Goal: Task Accomplishment & Management: Manage account settings

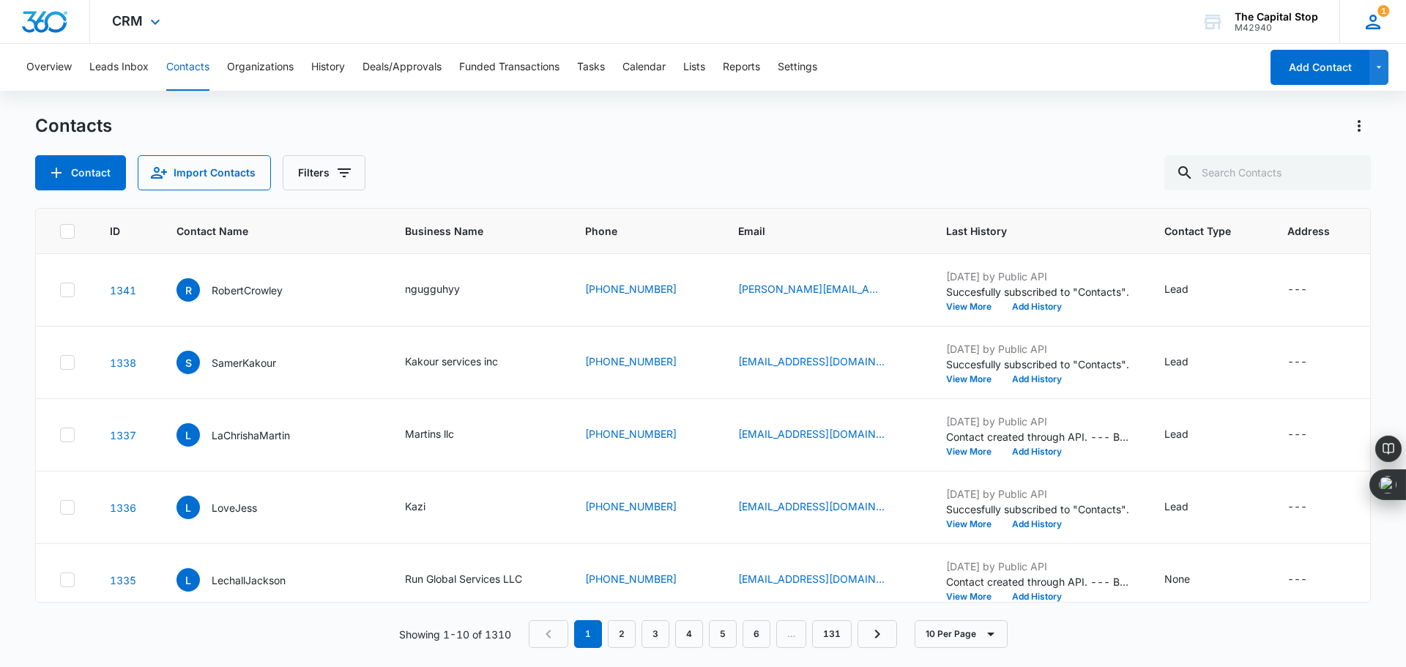
click at [1371, 21] on icon at bounding box center [1373, 22] width 15 height 15
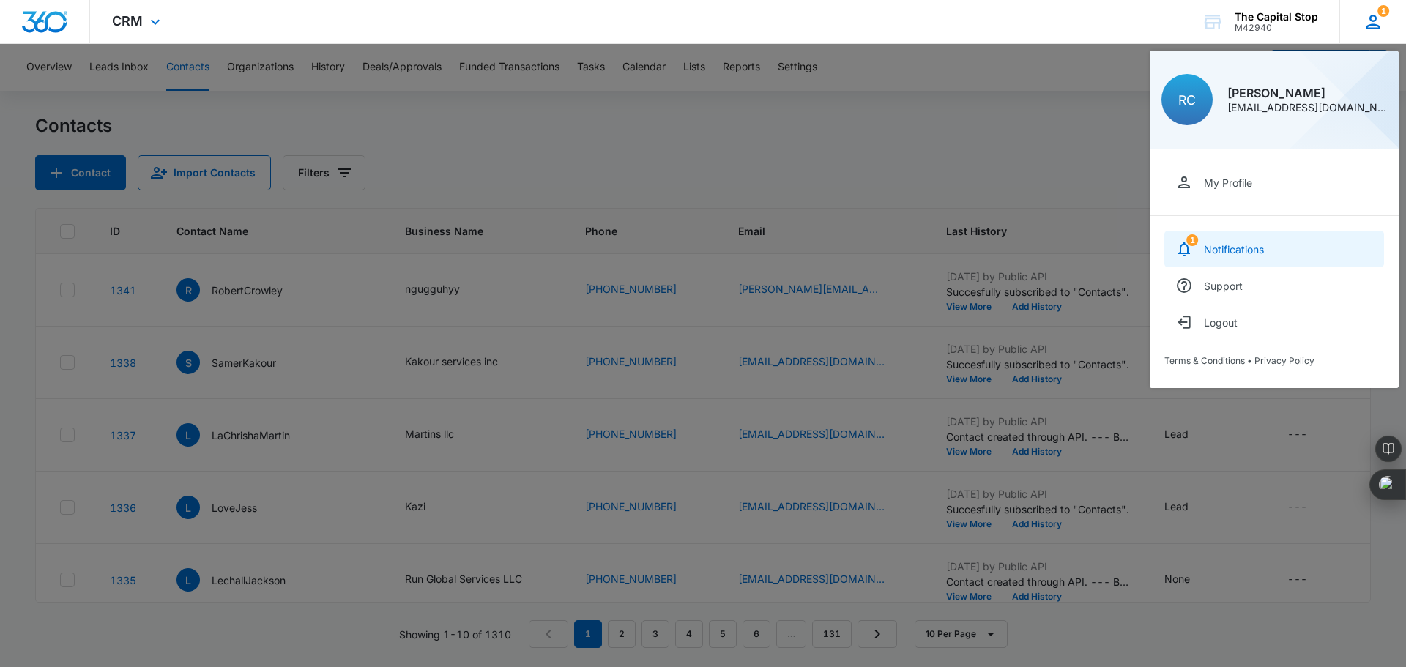
click at [1225, 251] on div "Notifications" at bounding box center [1234, 249] width 60 height 12
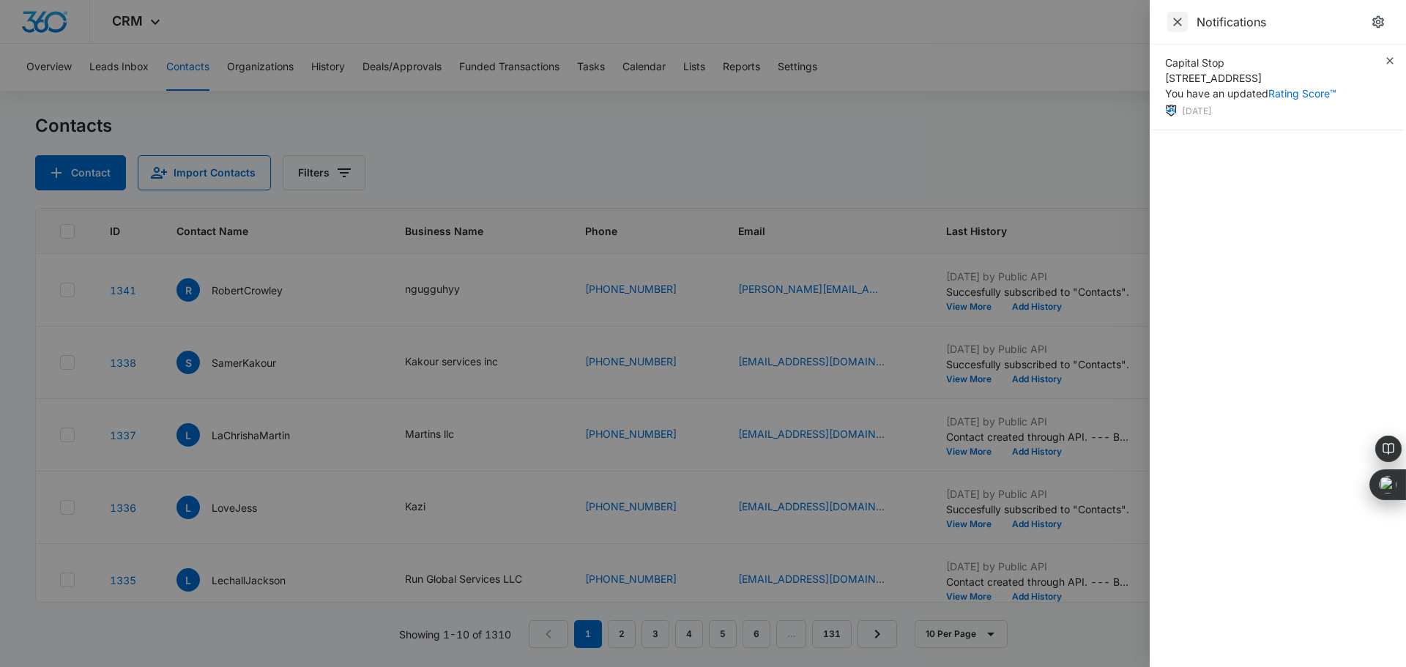
click at [1177, 23] on icon "Close" at bounding box center [1177, 22] width 9 height 9
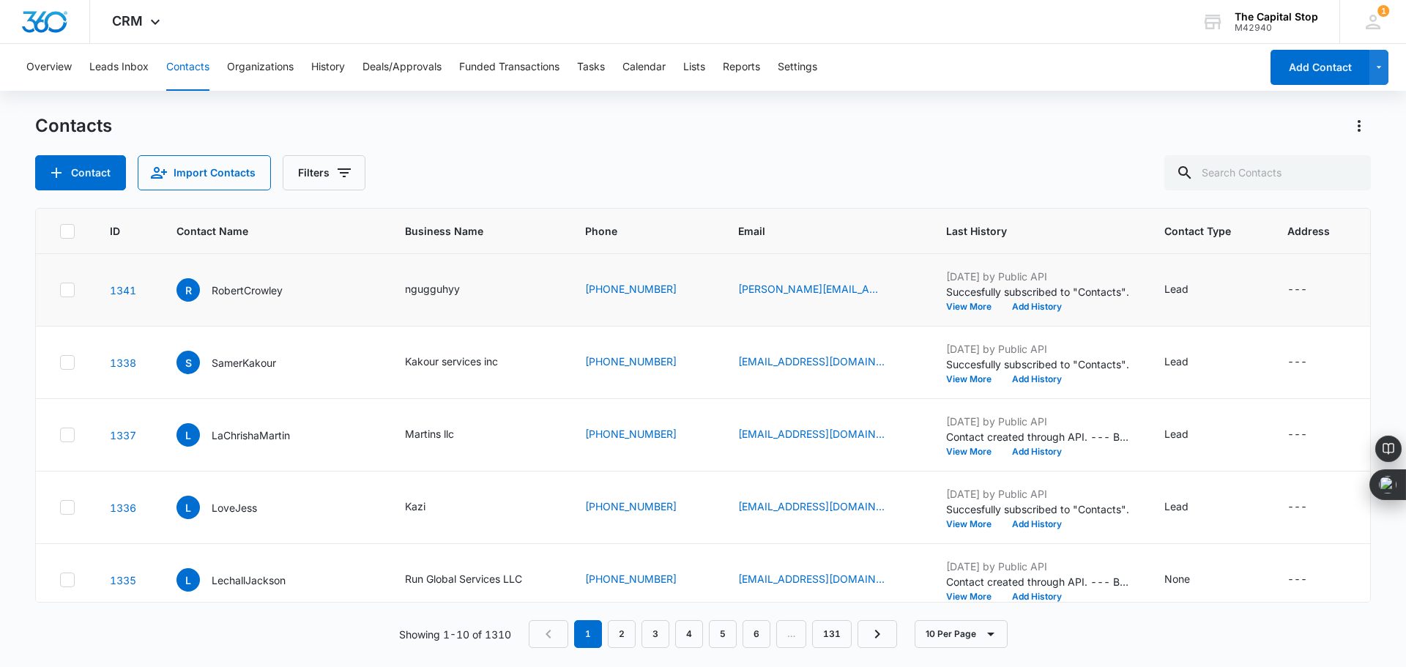
click at [72, 291] on icon at bounding box center [67, 289] width 13 height 13
click at [60, 291] on input "checkbox" at bounding box center [59, 290] width 1 height 1
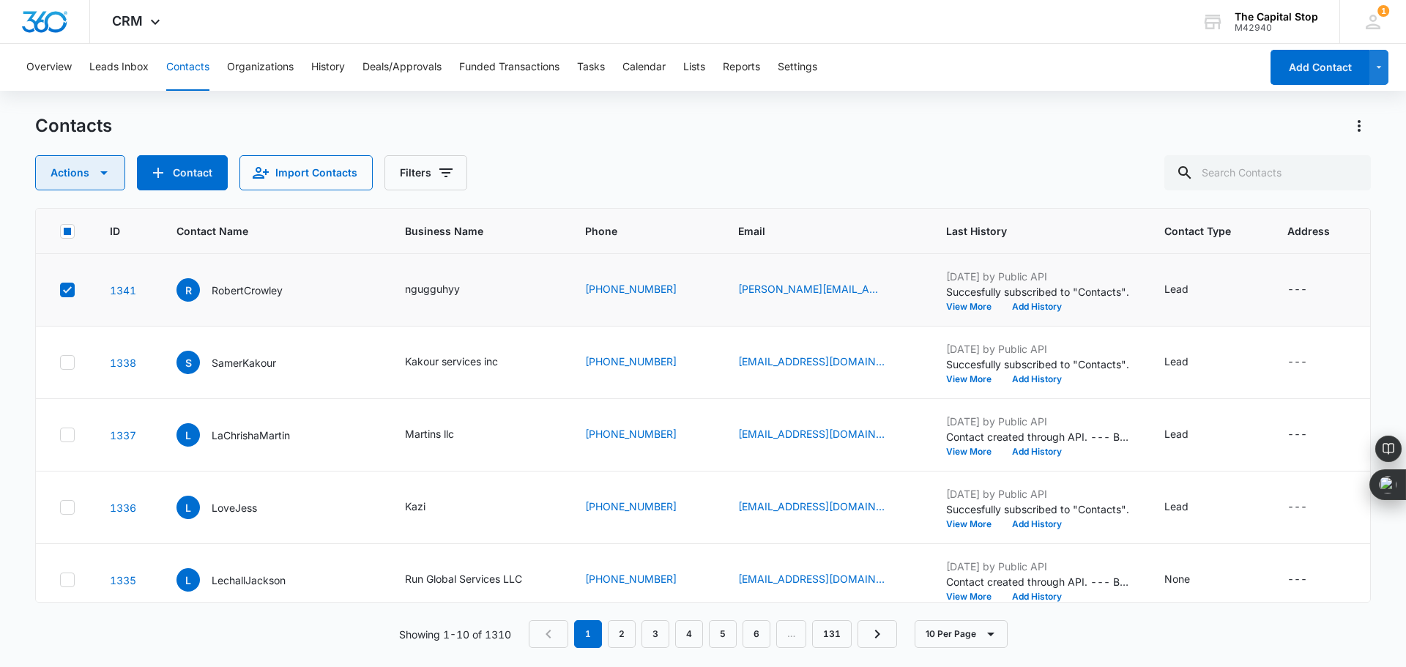
click at [97, 168] on icon "button" at bounding box center [104, 173] width 18 height 18
click at [77, 309] on div "Delete" at bounding box center [86, 307] width 66 height 10
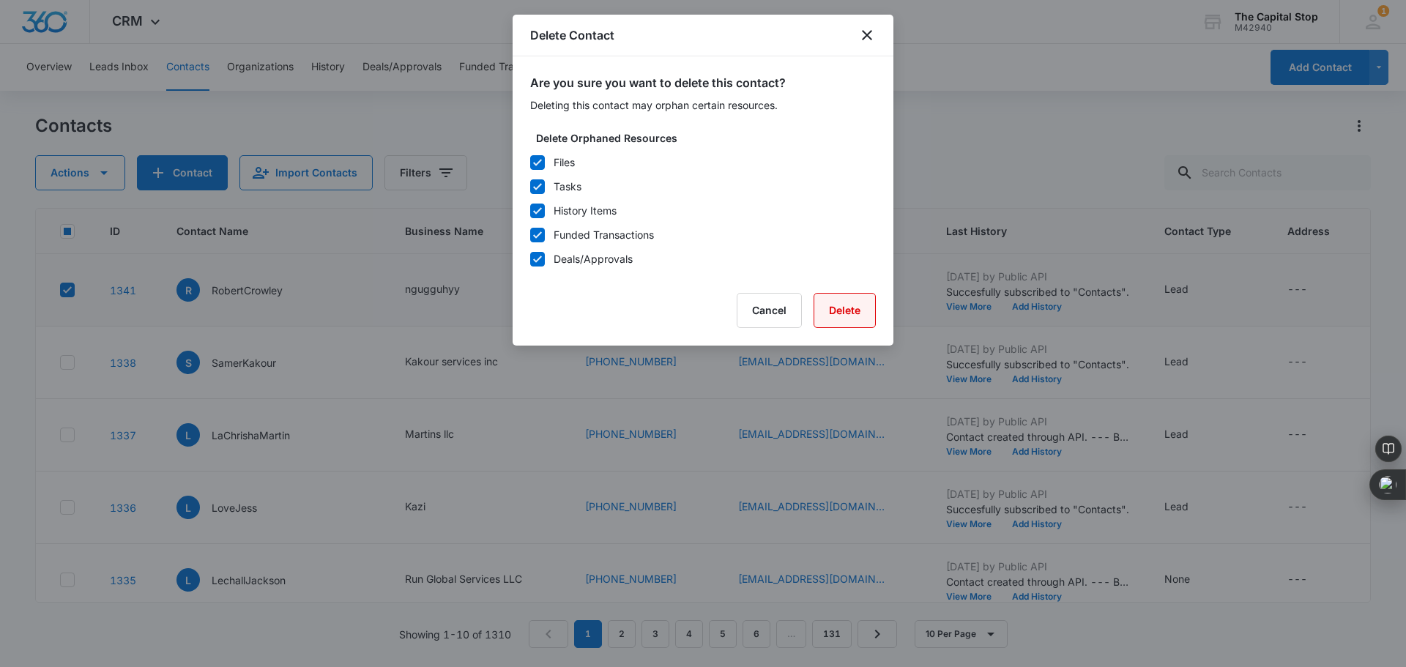
click at [857, 311] on button "Delete" at bounding box center [844, 310] width 62 height 35
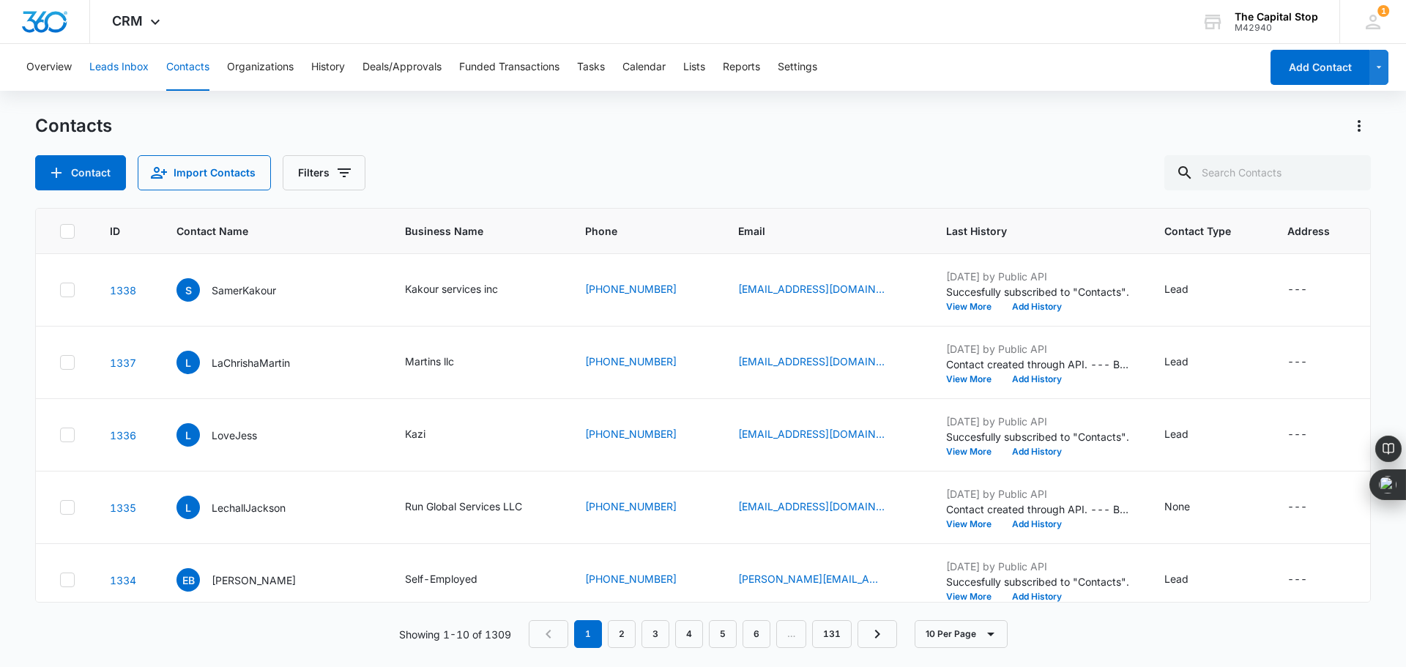
click at [120, 56] on button "Leads Inbox" at bounding box center [118, 67] width 59 height 47
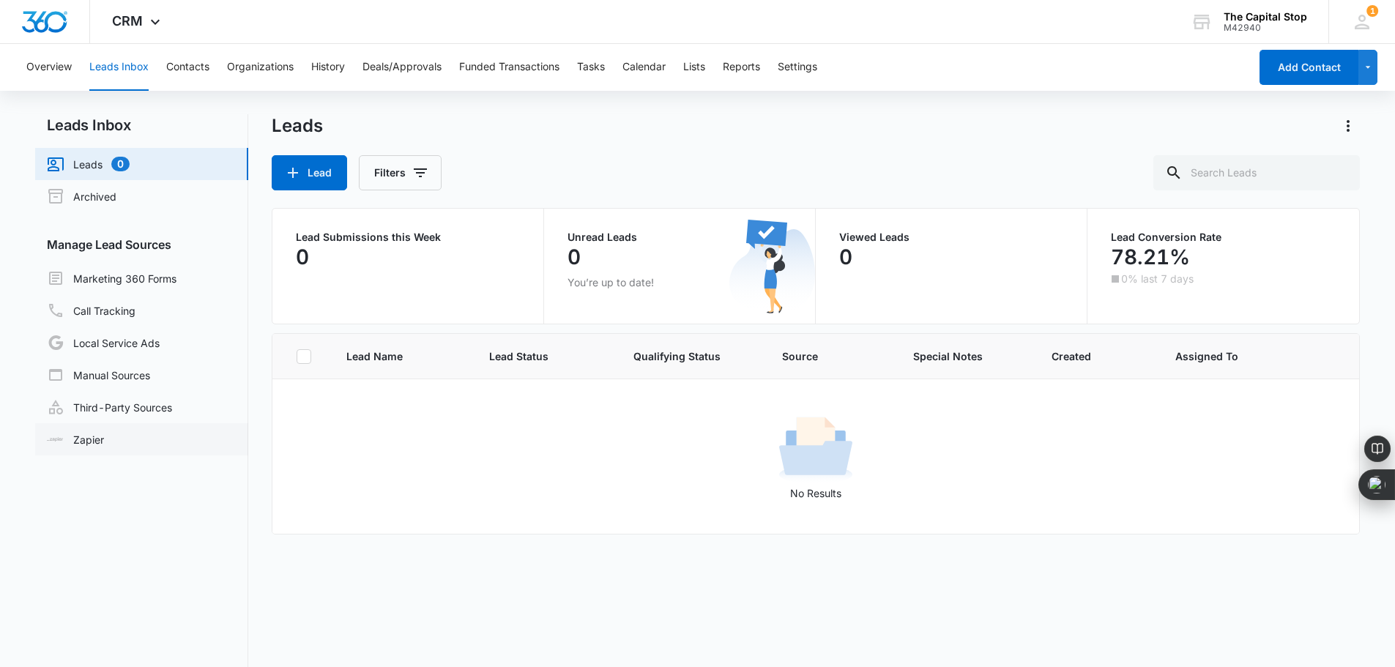
click at [94, 445] on link "Zapier" at bounding box center [75, 439] width 57 height 15
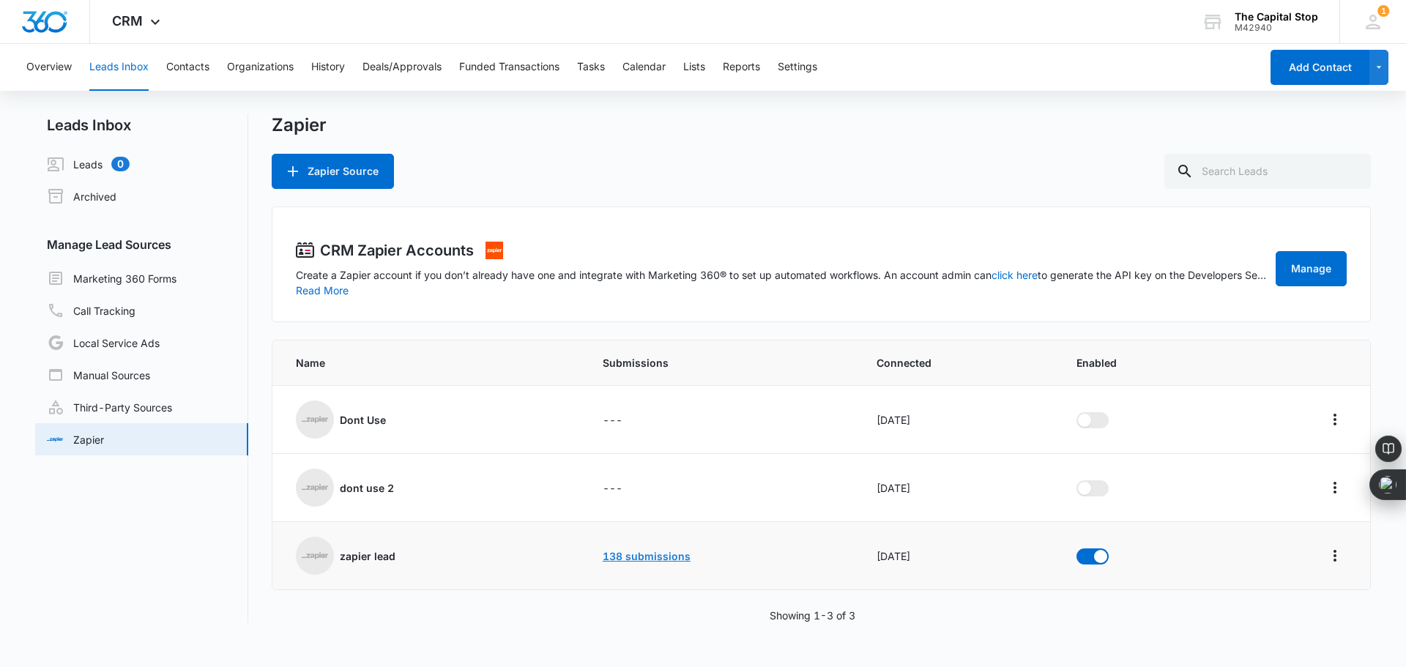
click at [623, 554] on link "138 submissions" at bounding box center [647, 556] width 88 height 12
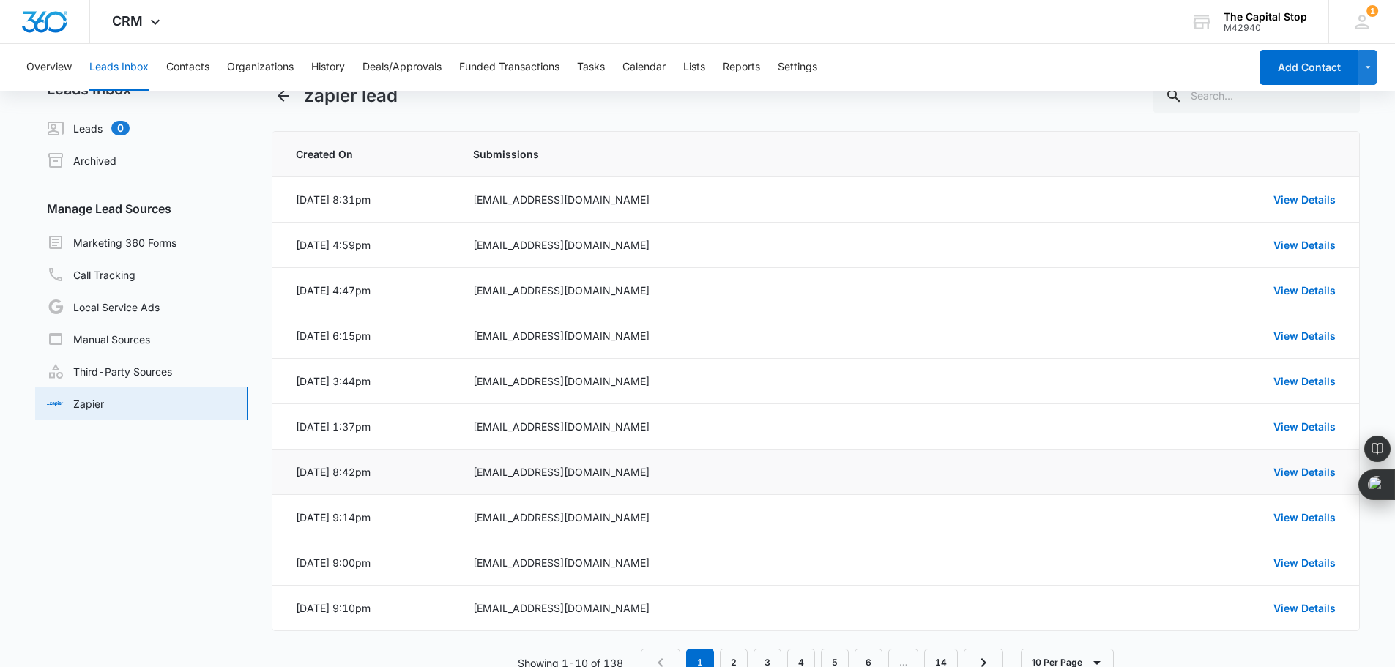
scroll to position [81, 0]
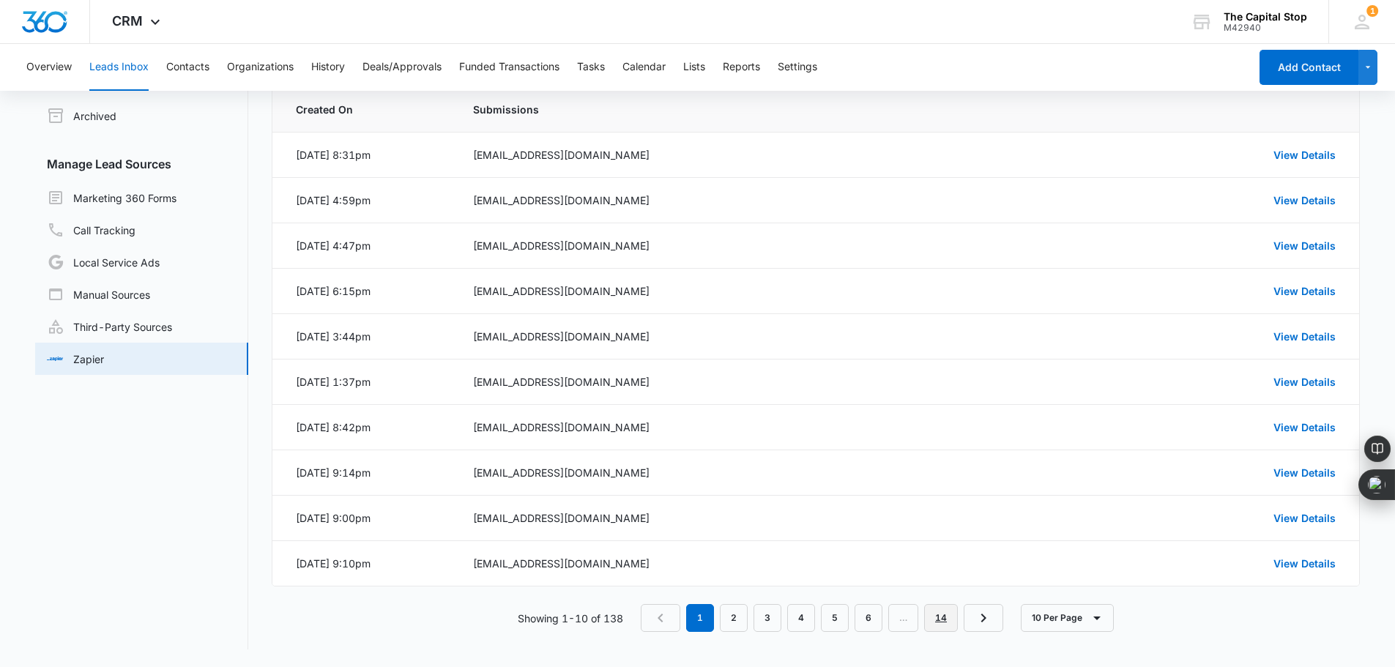
click at [941, 621] on link "14" at bounding box center [941, 618] width 34 height 28
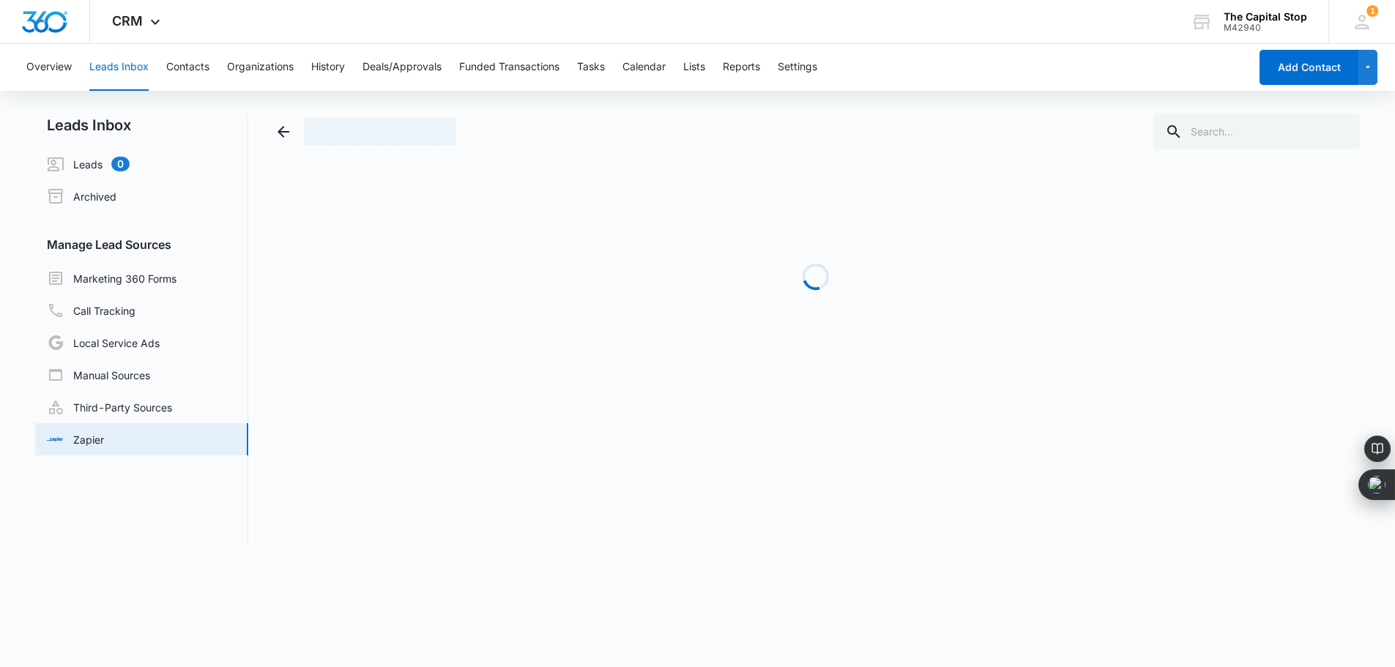
scroll to position [0, 0]
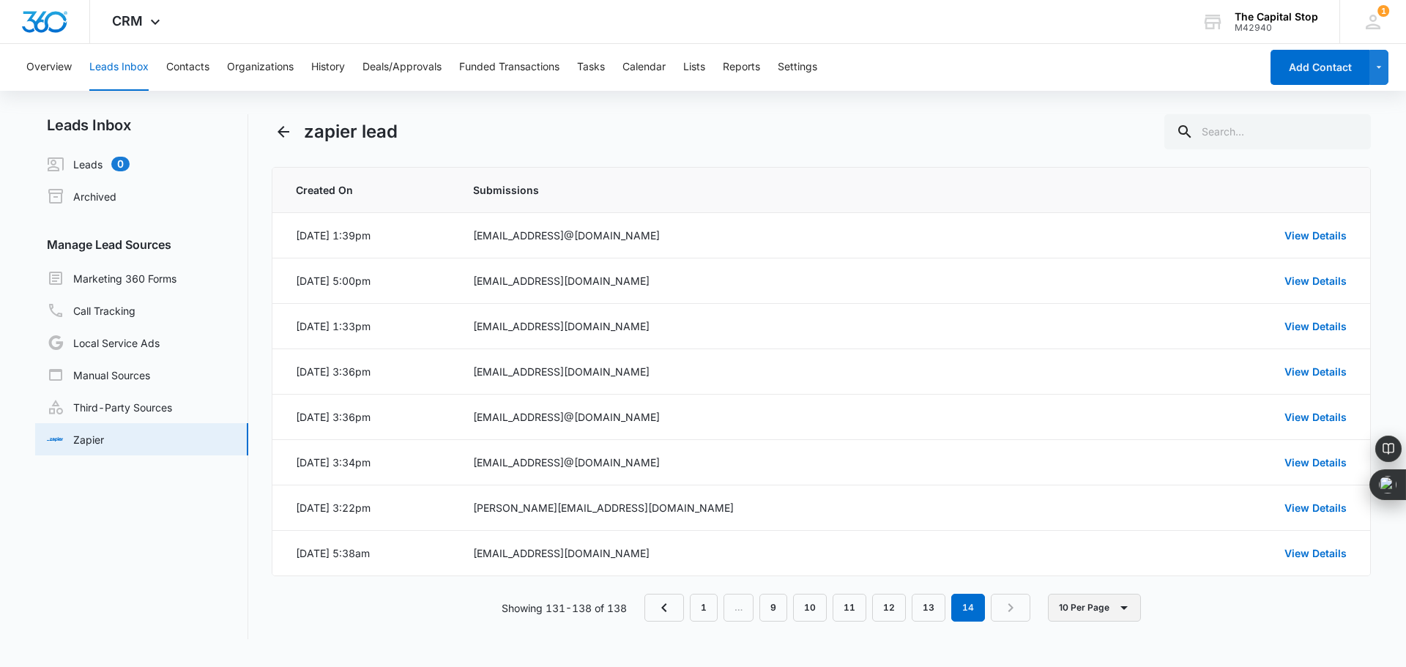
click at [1118, 610] on button "10 Per Page" at bounding box center [1094, 608] width 93 height 28
click at [1091, 560] on div "100 Per Page" at bounding box center [1100, 564] width 64 height 10
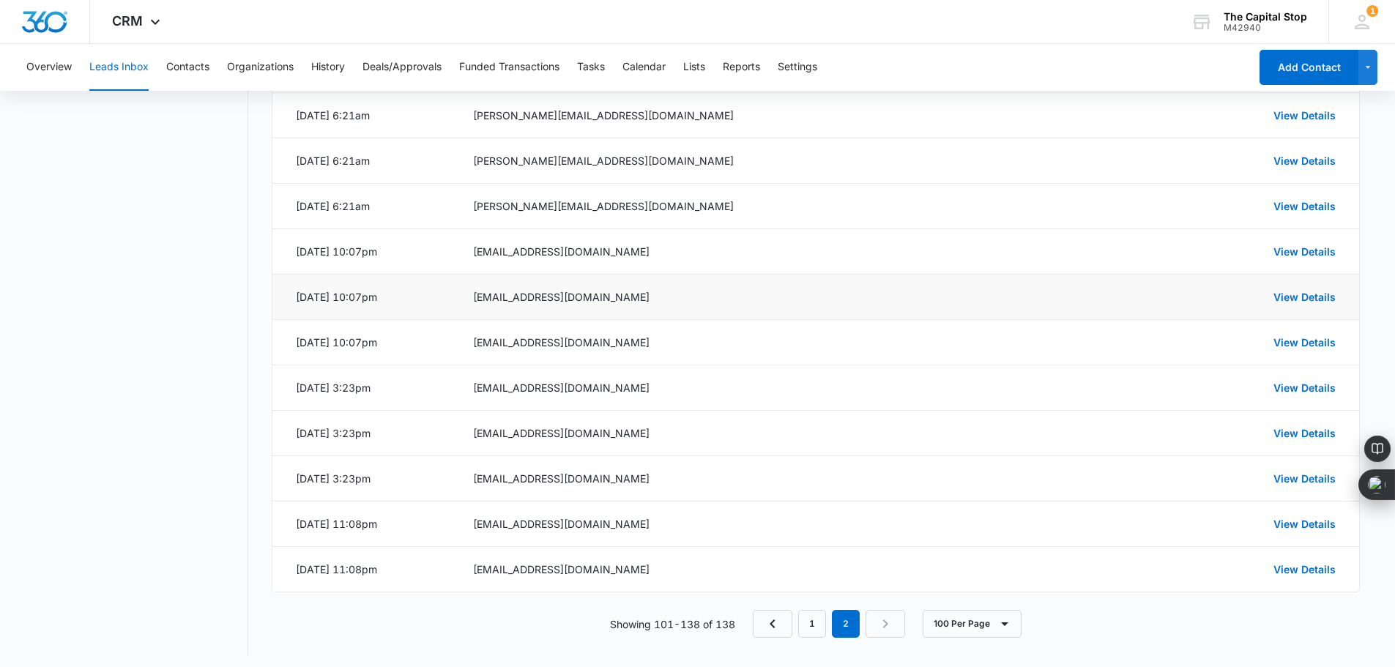
scroll to position [1896, 0]
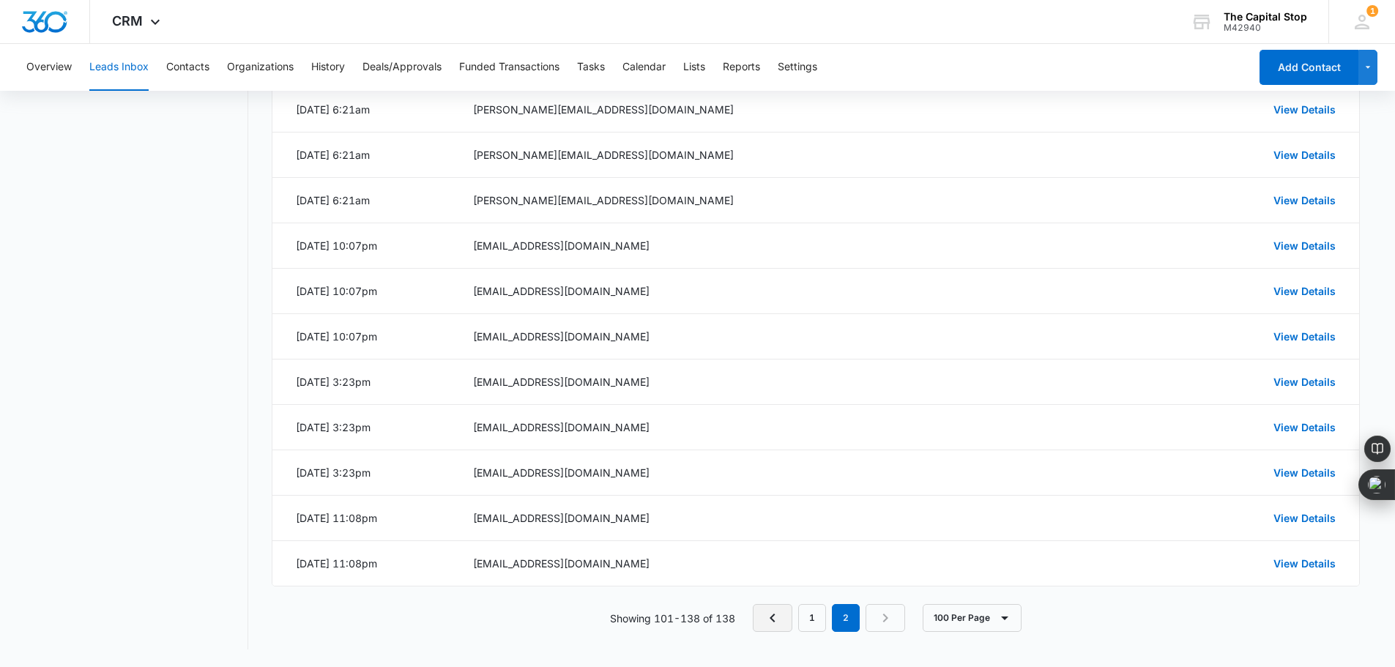
click at [766, 617] on icon "Previous Page" at bounding box center [773, 618] width 18 height 18
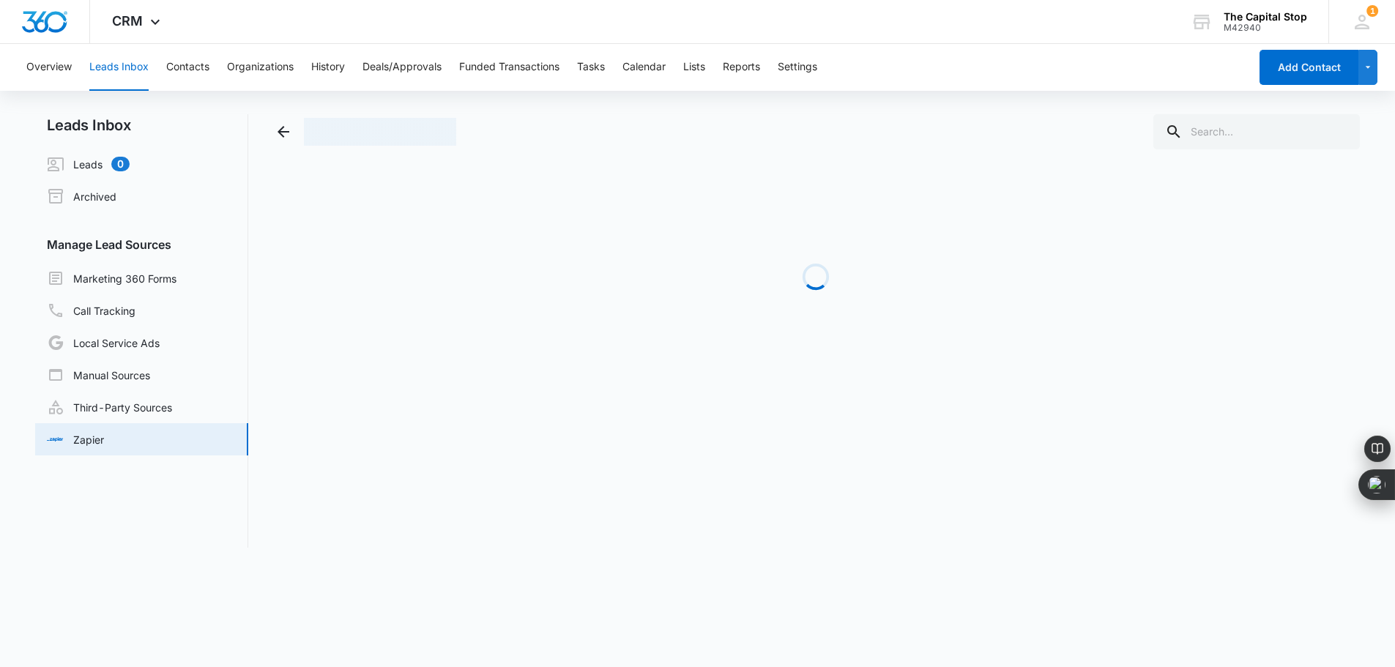
scroll to position [0, 0]
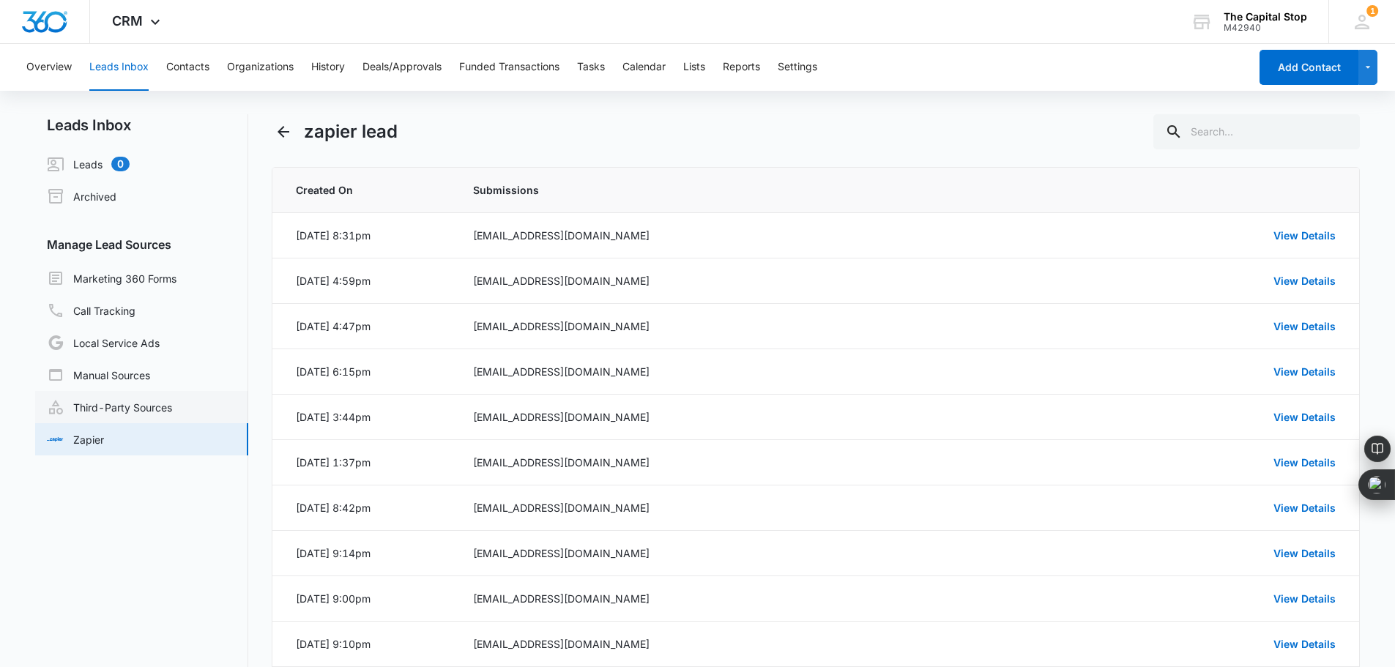
click at [99, 409] on link "Third-Party Sources" at bounding box center [109, 407] width 125 height 18
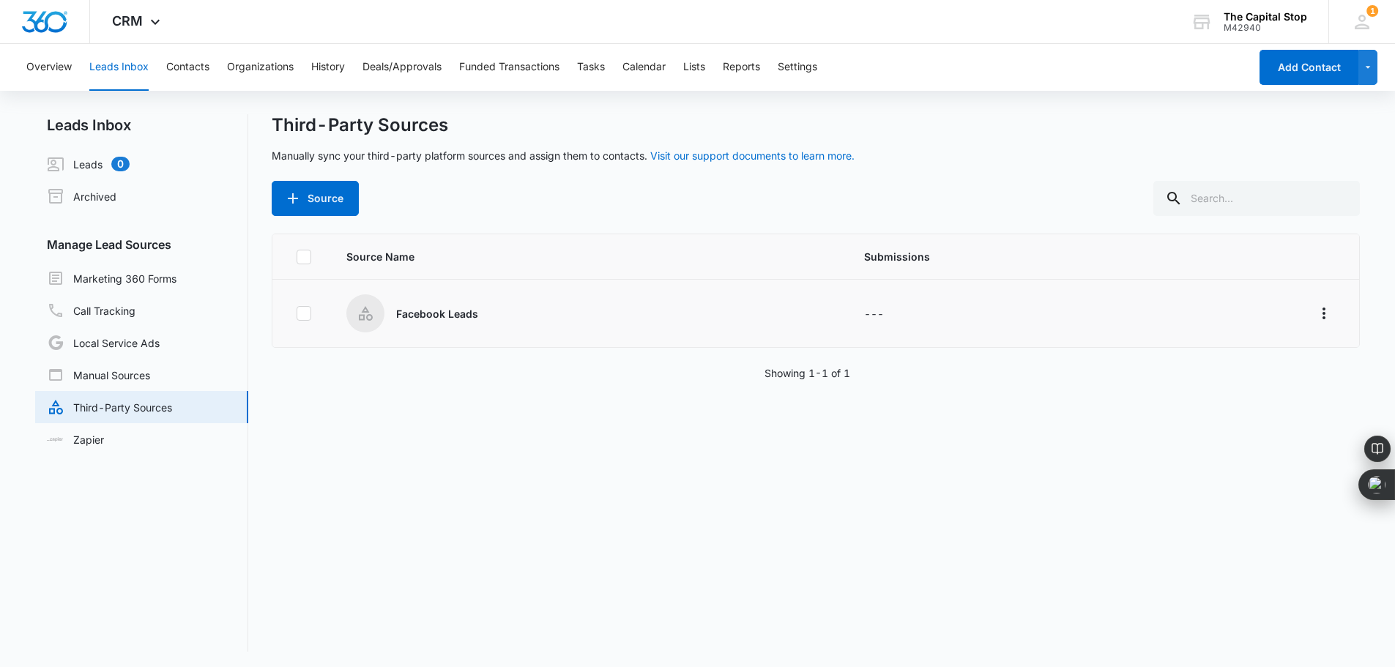
click at [425, 319] on p "Facebook Leads" at bounding box center [437, 313] width 82 height 15
click at [364, 315] on icon at bounding box center [366, 313] width 14 height 15
click at [302, 312] on icon at bounding box center [303, 313] width 13 height 13
click at [297, 313] on input "checkbox" at bounding box center [296, 313] width 1 height 1
checkbox input "true"
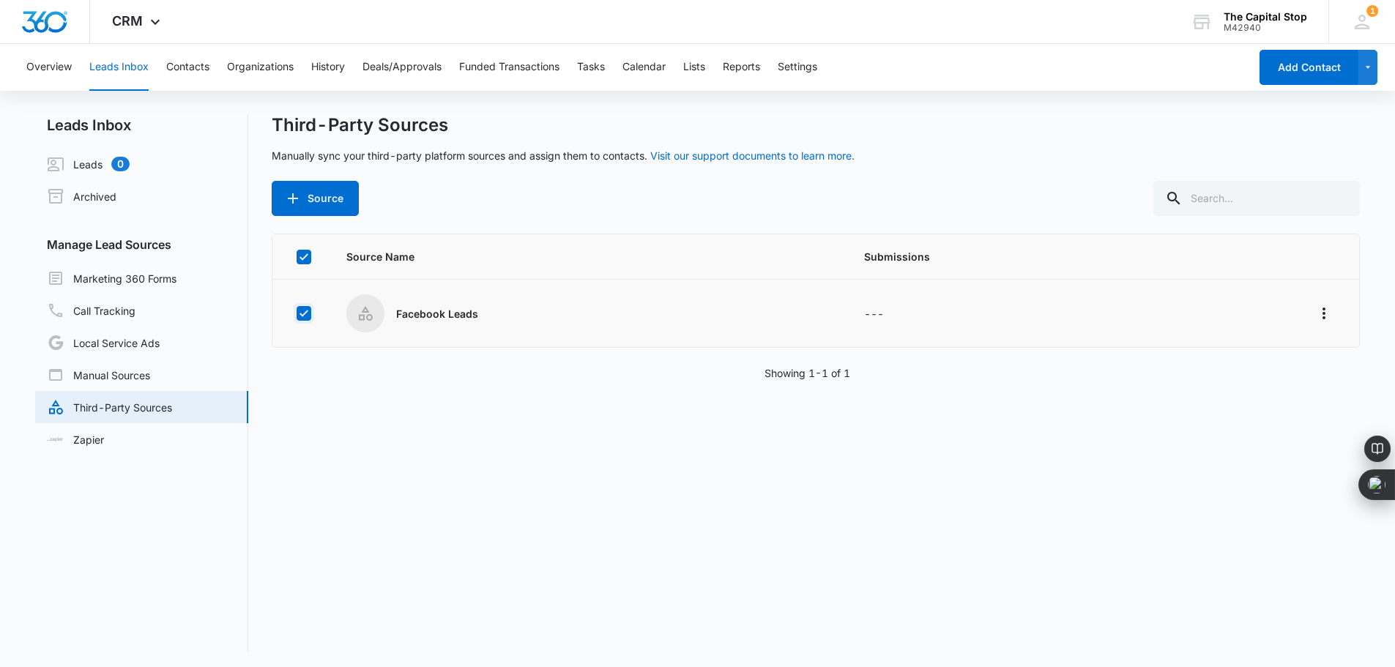
checkbox input "true"
click at [1315, 311] on icon "Overflow Menu" at bounding box center [1324, 314] width 18 height 18
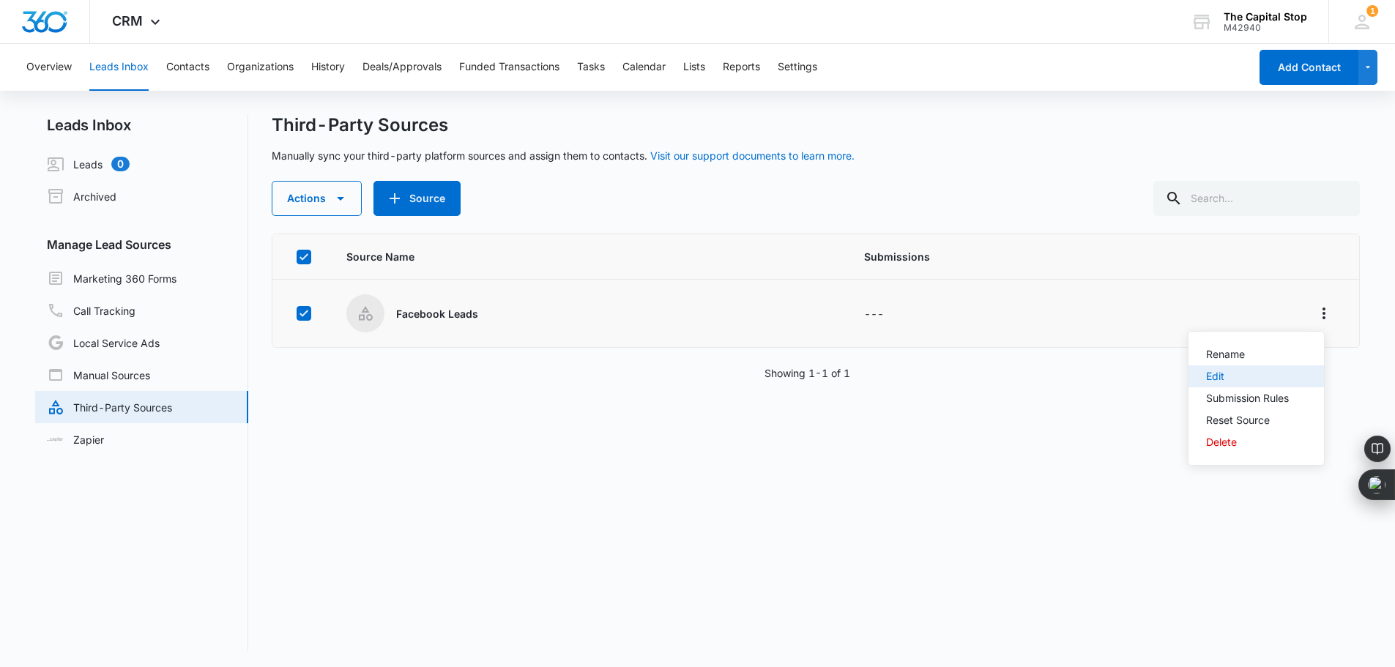
click at [1214, 373] on div "Edit" at bounding box center [1247, 376] width 83 height 10
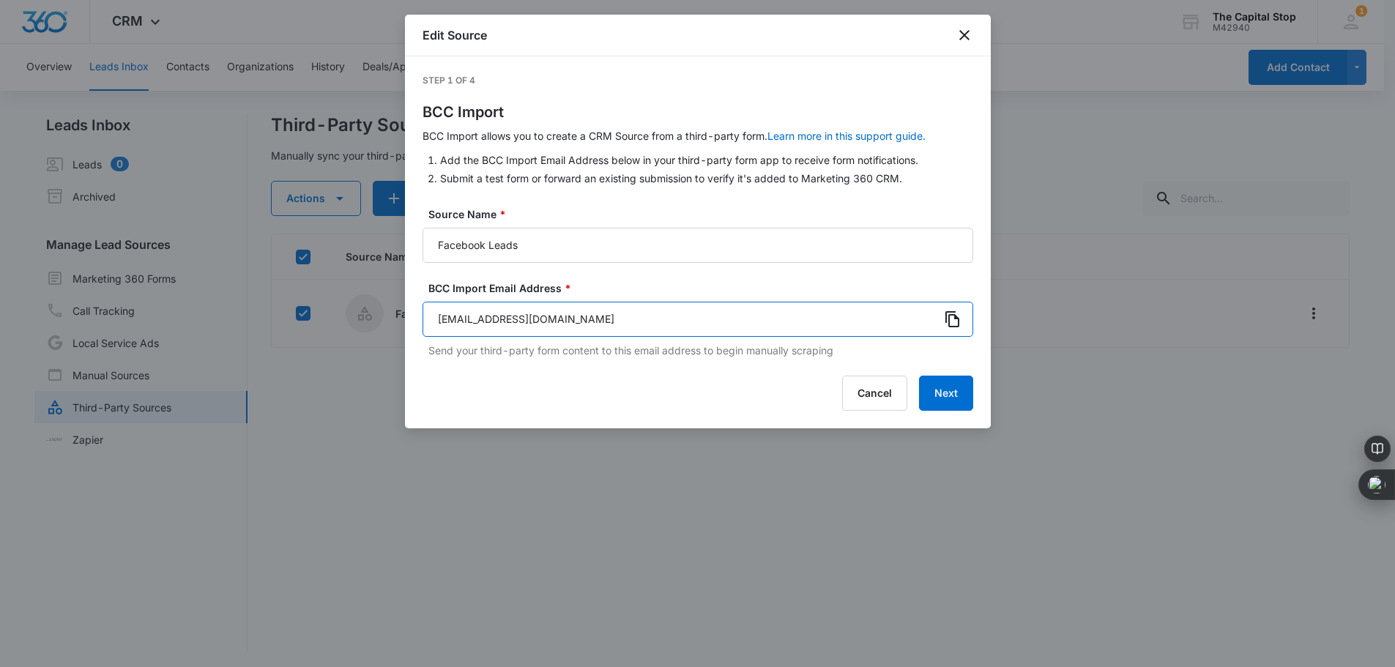
click at [576, 316] on input "[EMAIL_ADDRESS][DOMAIN_NAME]" at bounding box center [697, 319] width 551 height 35
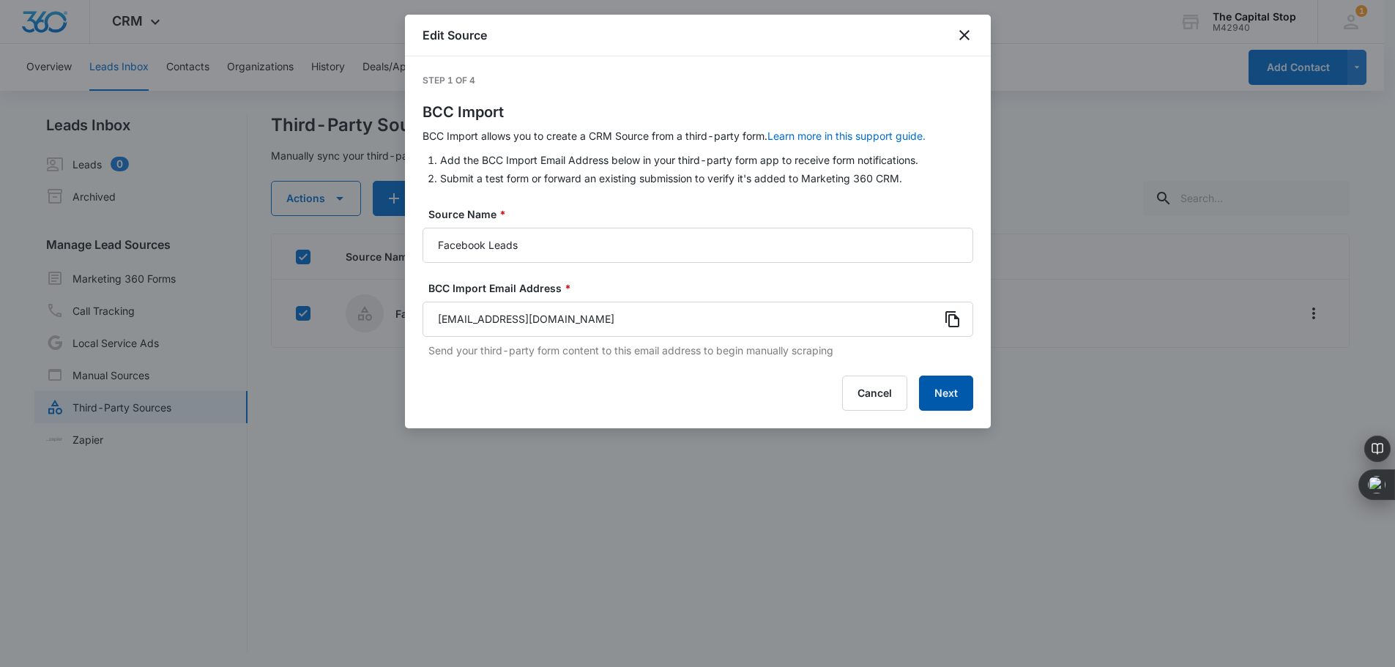
click at [950, 398] on button "Next" at bounding box center [946, 393] width 54 height 35
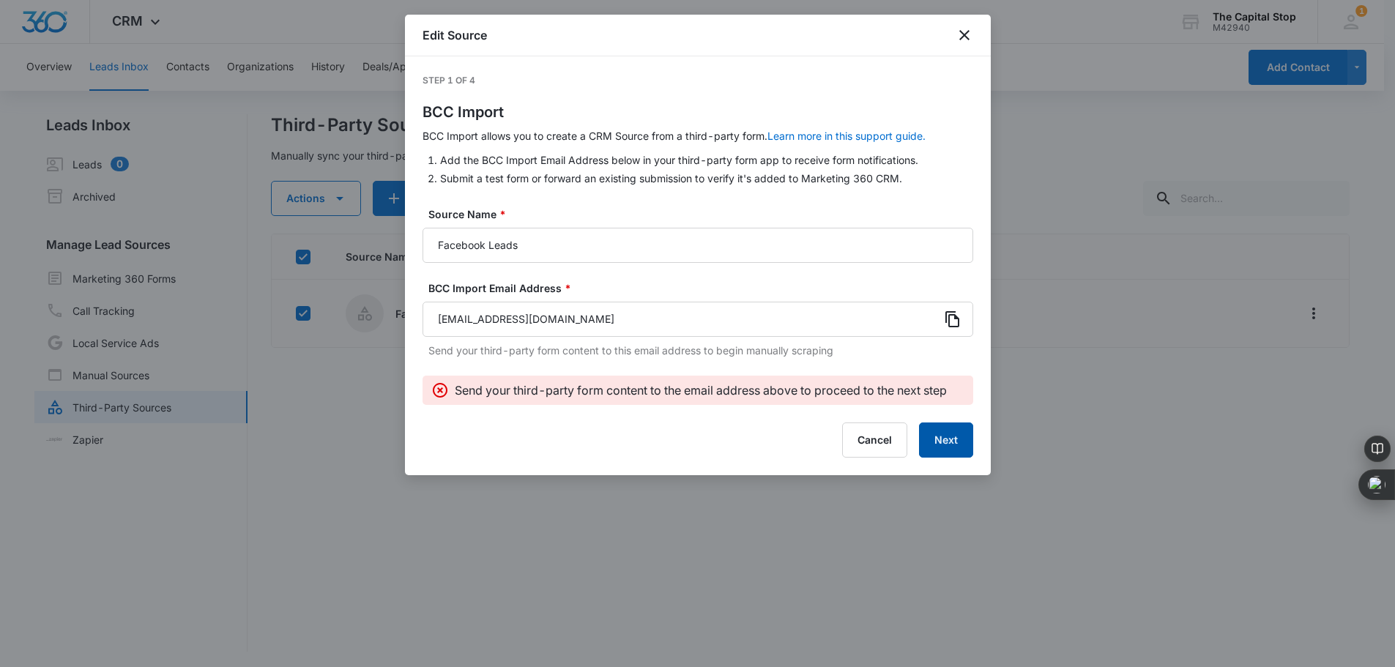
click at [943, 442] on button "Next" at bounding box center [946, 439] width 54 height 35
click at [860, 441] on button "Cancel" at bounding box center [874, 439] width 65 height 35
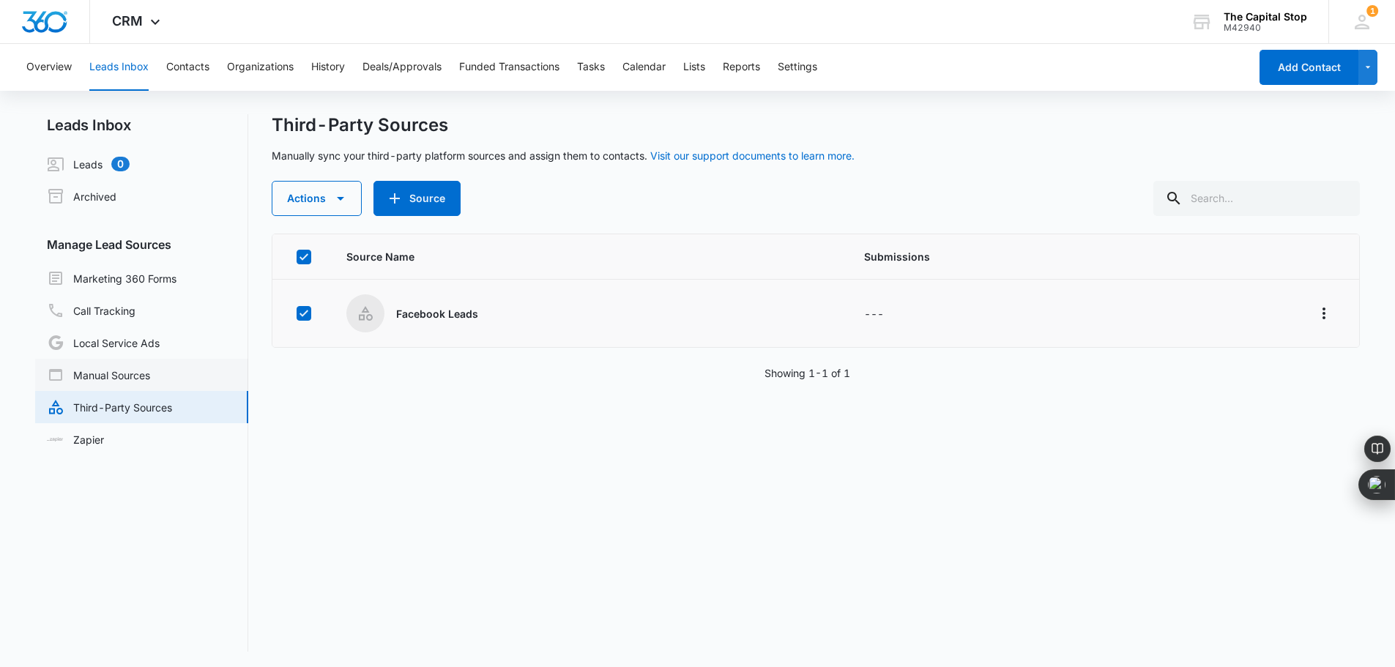
click at [91, 373] on link "Manual Sources" at bounding box center [98, 375] width 103 height 18
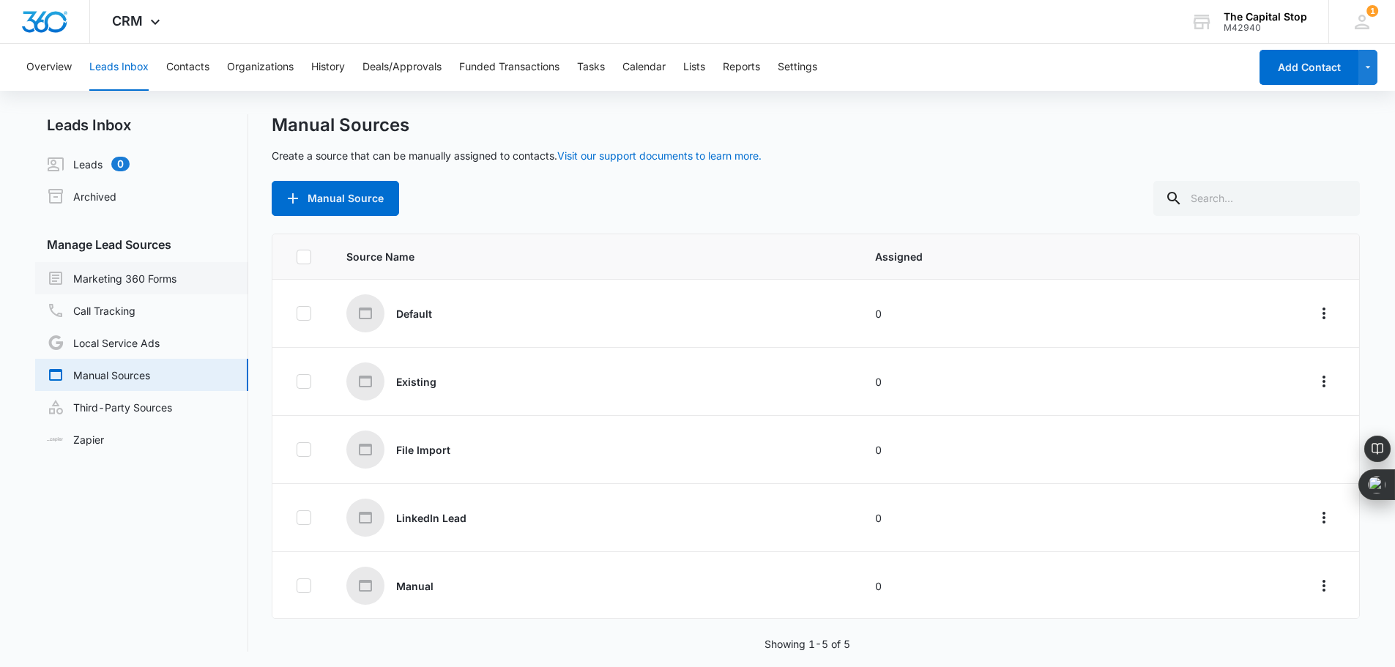
click at [104, 280] on link "Marketing 360 Forms" at bounding box center [112, 278] width 130 height 18
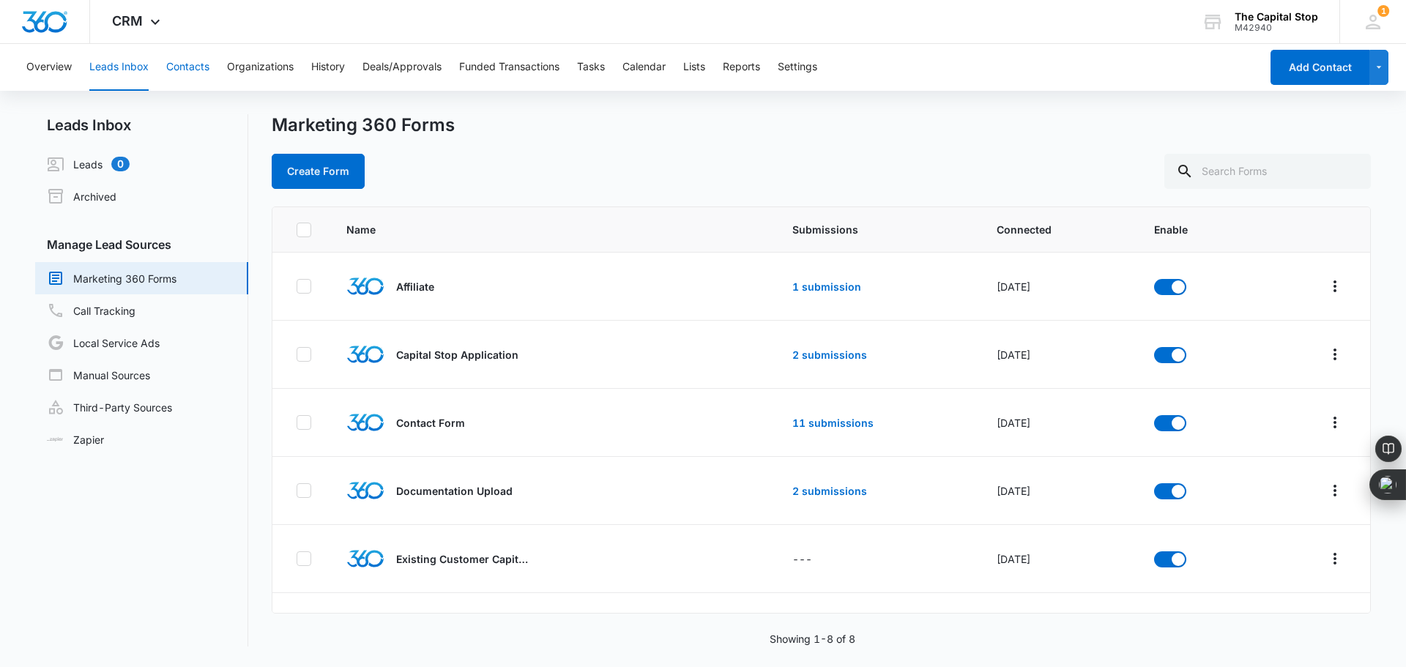
click at [179, 62] on button "Contacts" at bounding box center [187, 67] width 43 height 47
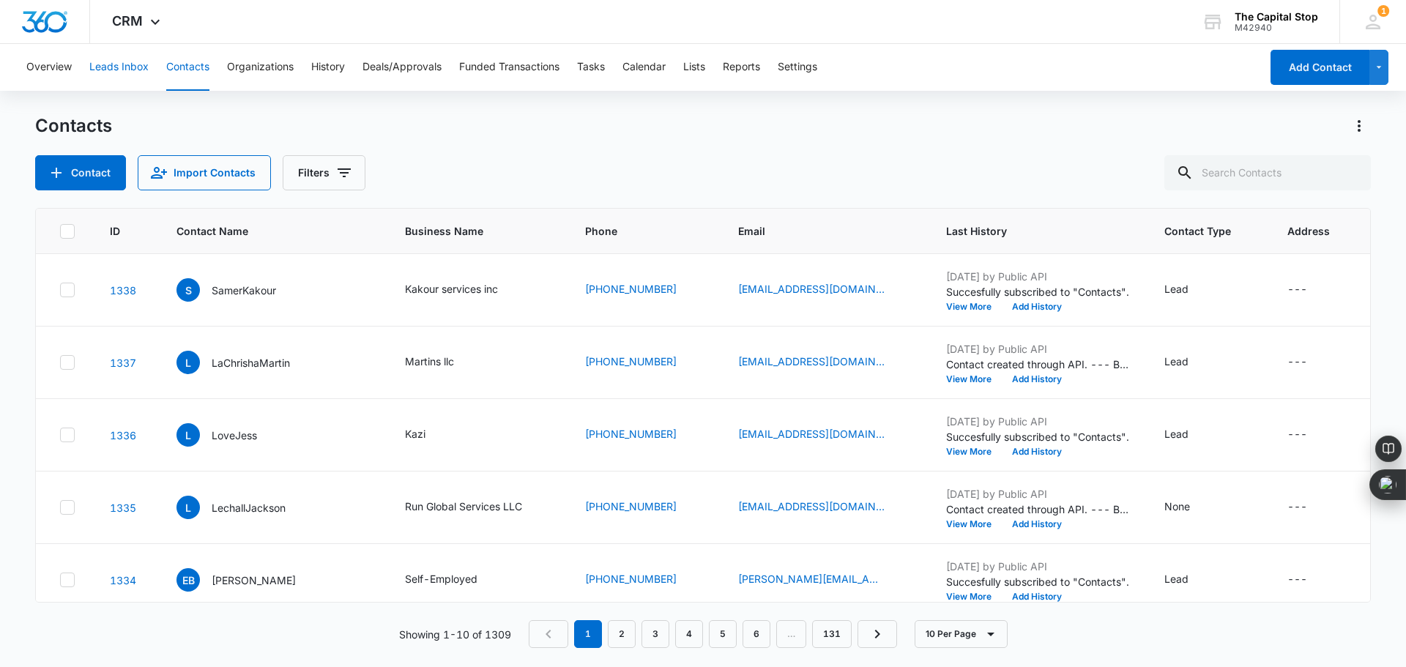
click at [122, 59] on button "Leads Inbox" at bounding box center [118, 67] width 59 height 47
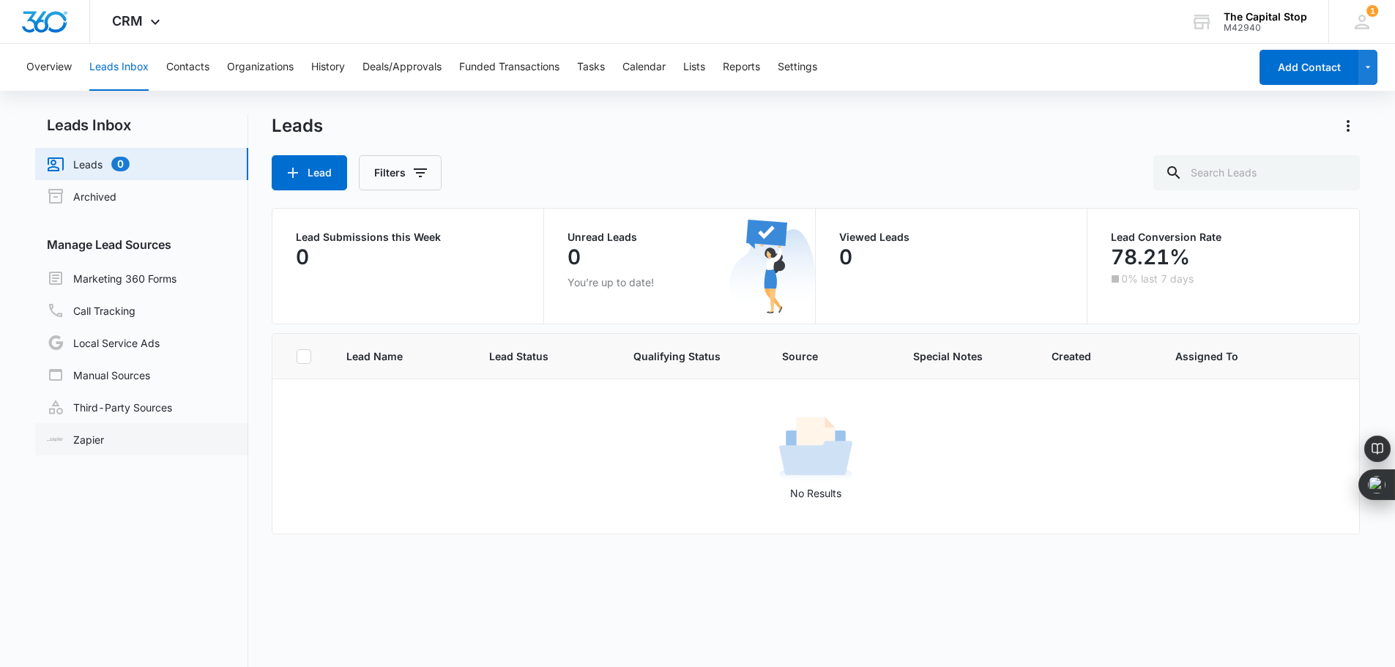
click at [92, 432] on link "Zapier" at bounding box center [75, 439] width 57 height 15
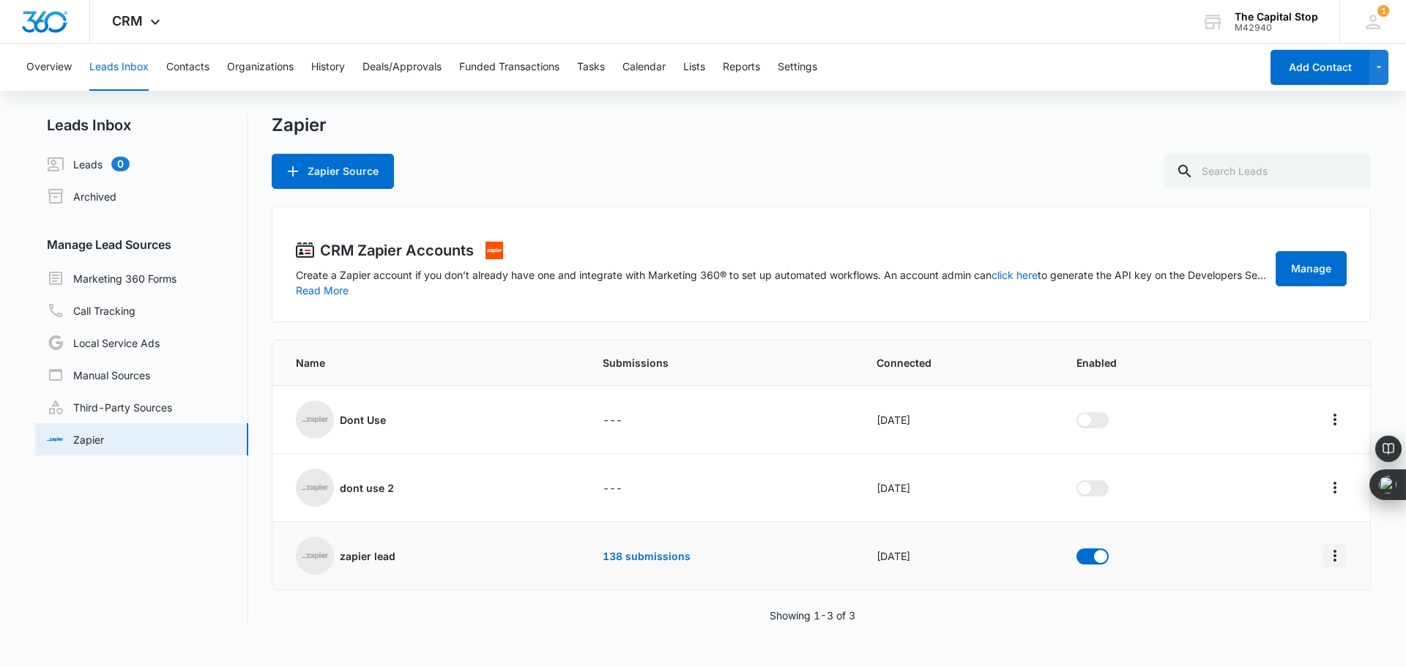
click at [1328, 561] on icon "Actions" at bounding box center [1335, 556] width 18 height 18
click at [1261, 621] on div "Submission Rules" at bounding box center [1258, 619] width 83 height 10
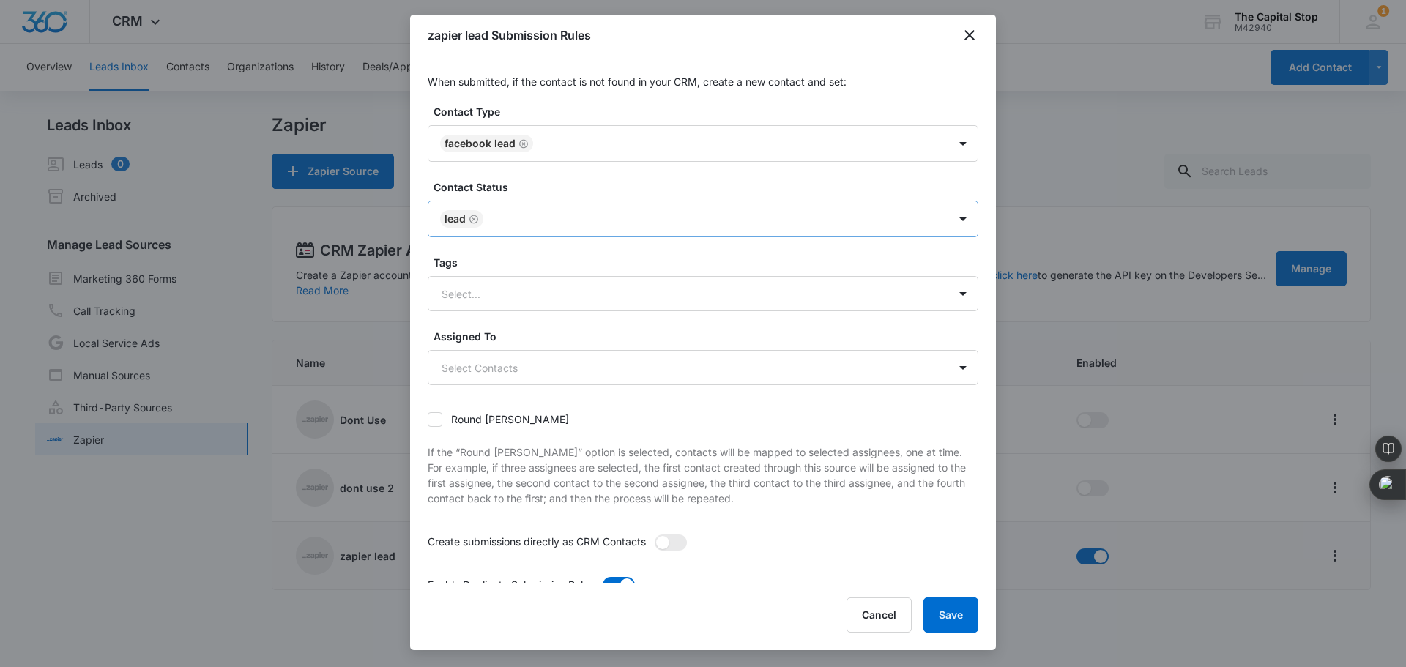
click at [573, 212] on div at bounding box center [709, 219] width 442 height 18
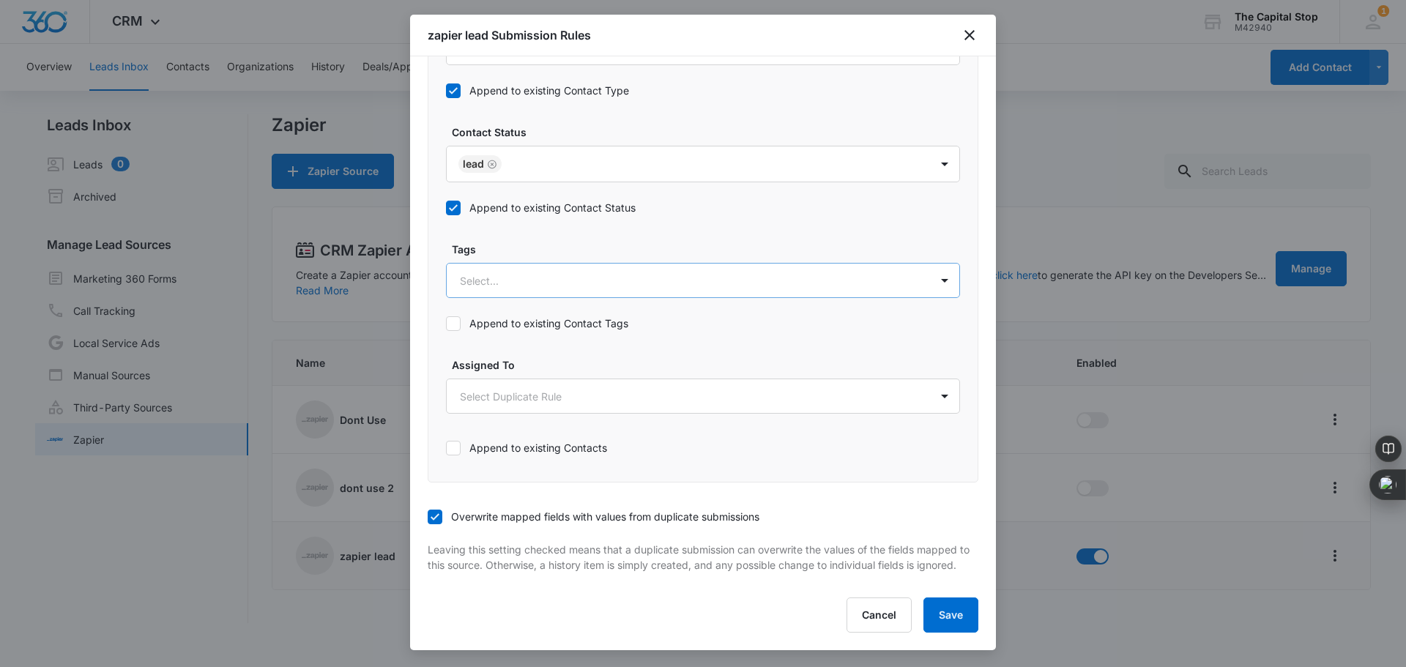
scroll to position [728, 0]
click at [435, 510] on icon at bounding box center [434, 516] width 13 height 13
click at [428, 517] on input "Overwrite mapped fields with values from duplicate submissions" at bounding box center [428, 517] width 0 height 0
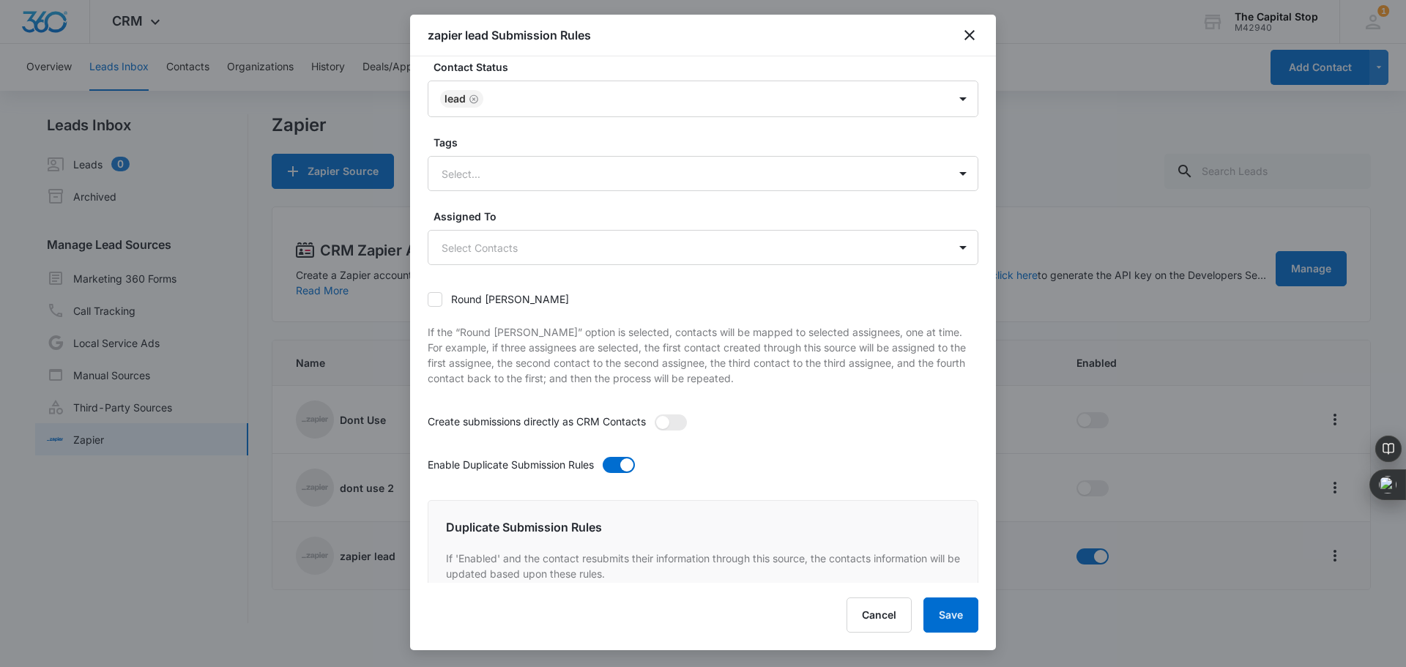
scroll to position [119, 0]
click at [658, 419] on span at bounding box center [671, 423] width 32 height 16
click at [654, 414] on input "checkbox" at bounding box center [654, 414] width 0 height 0
click at [623, 460] on span at bounding box center [619, 466] width 32 height 16
click at [602, 457] on input "checkbox" at bounding box center [602, 457] width 0 height 0
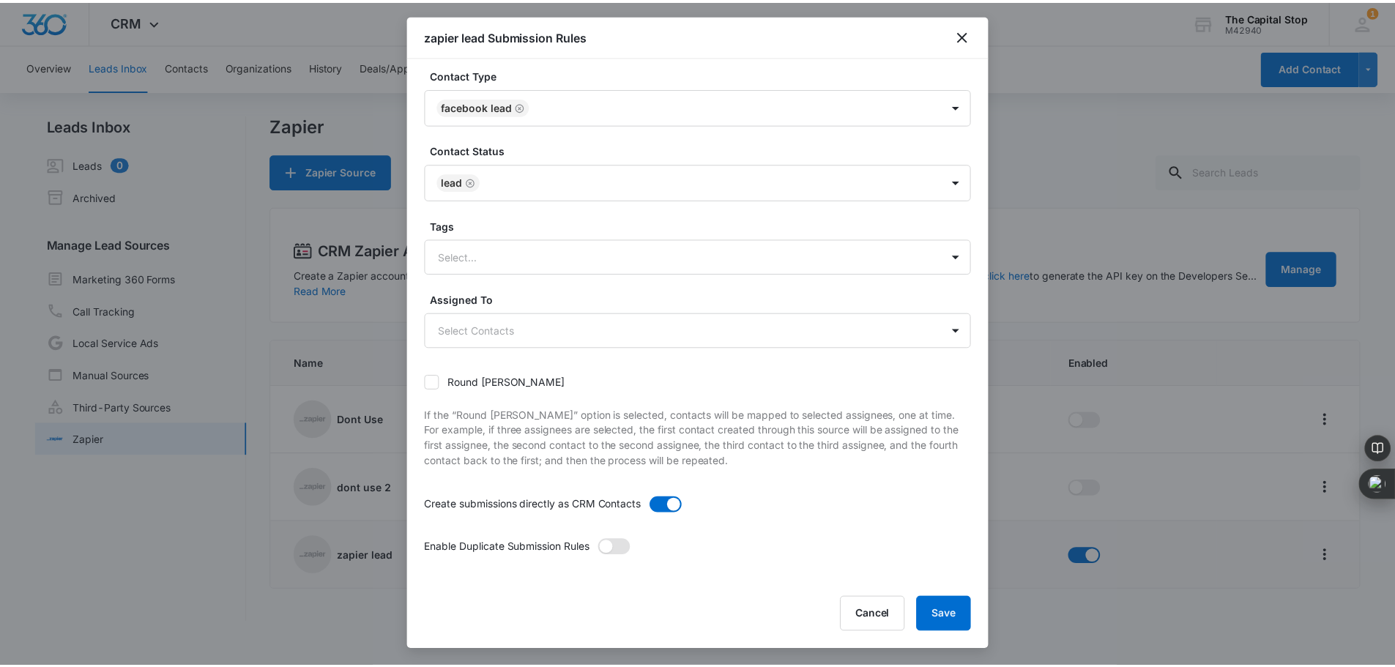
scroll to position [37, 0]
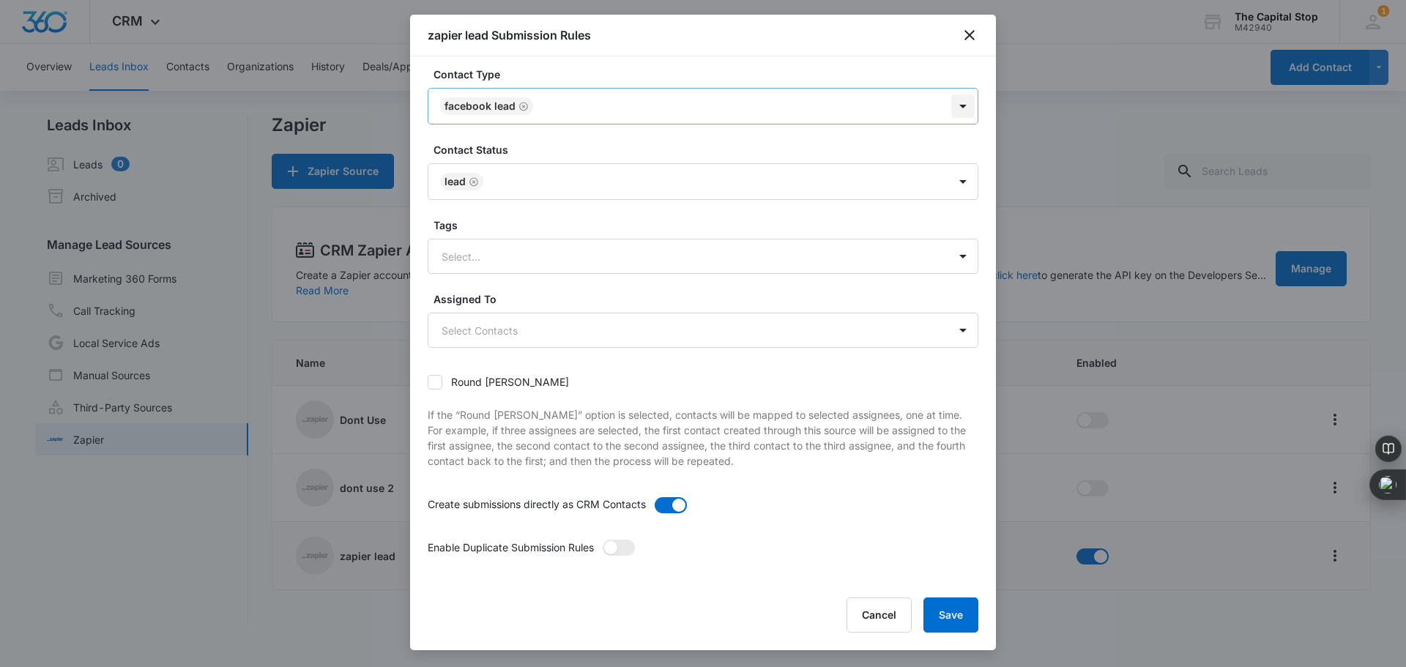
drag, startPoint x: 950, startPoint y: 103, endPoint x: 945, endPoint y: 112, distance: 10.6
click at [951, 112] on div at bounding box center [962, 105] width 23 height 23
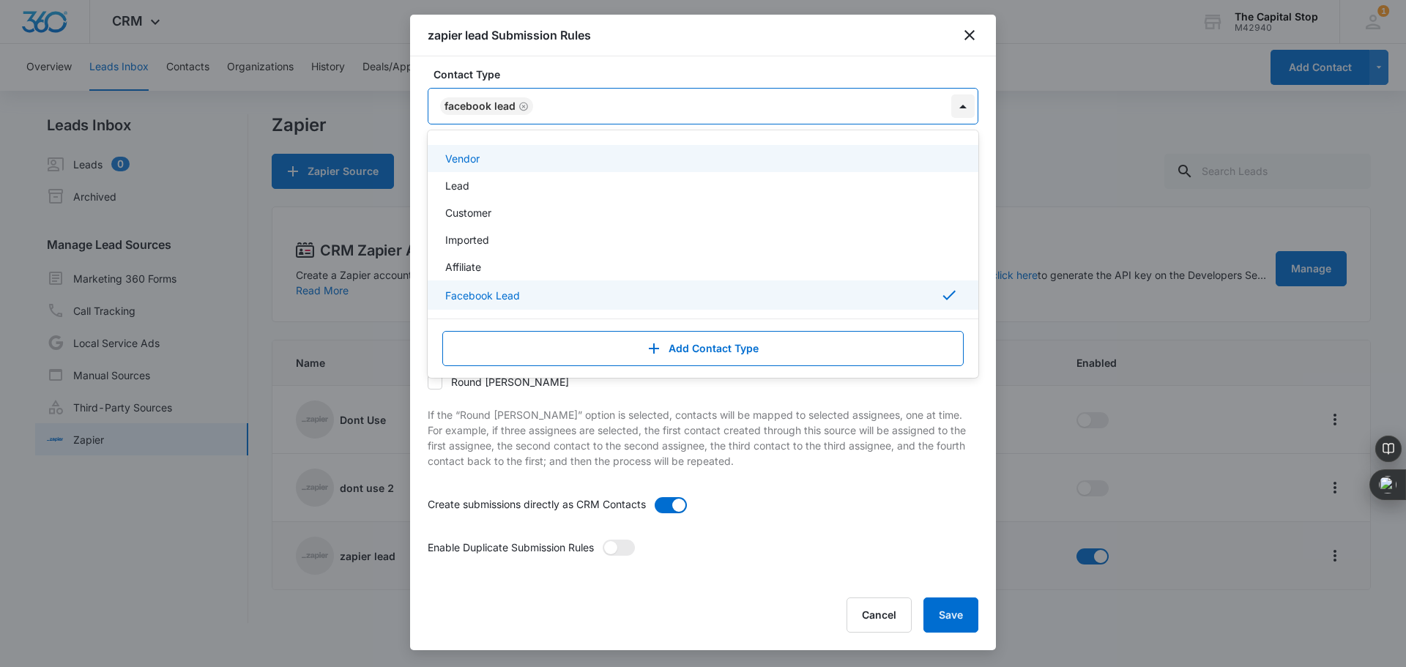
click at [951, 107] on div at bounding box center [962, 105] width 23 height 23
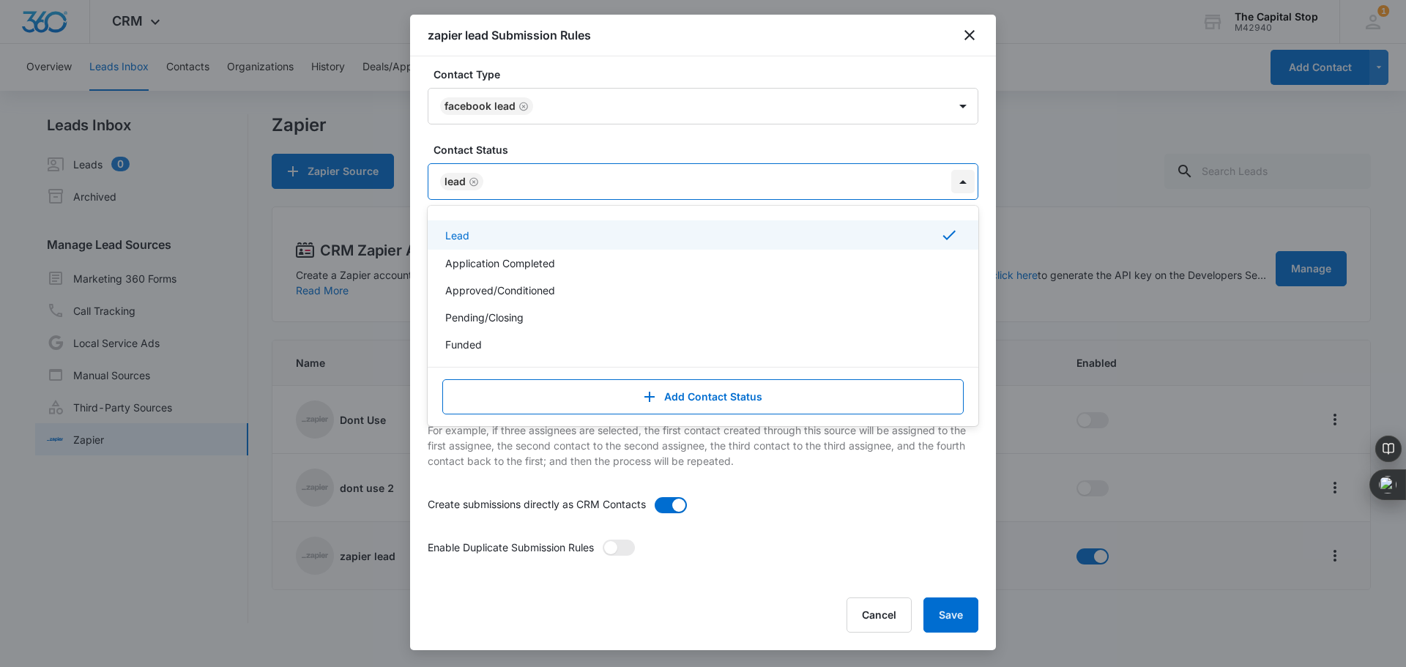
click at [951, 174] on div at bounding box center [962, 181] width 23 height 23
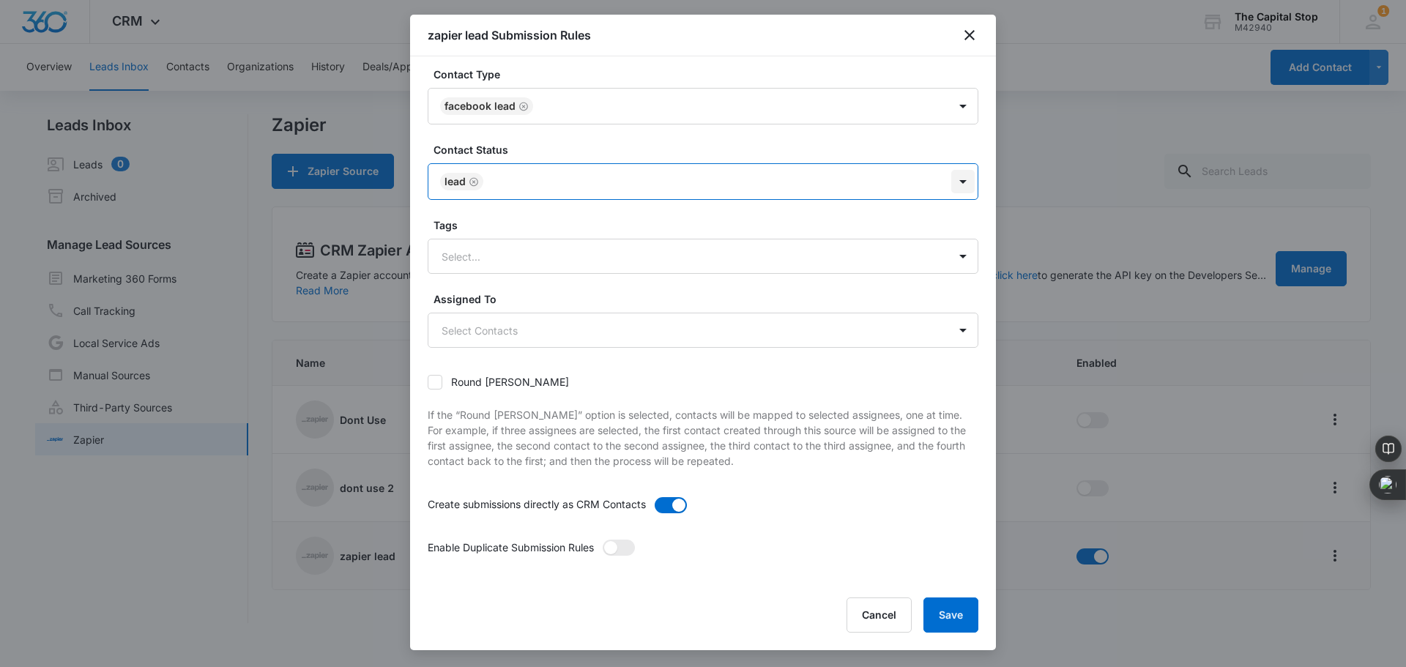
click at [951, 174] on div at bounding box center [962, 181] width 23 height 23
click at [951, 257] on div at bounding box center [962, 256] width 23 height 23
click at [952, 258] on div at bounding box center [962, 256] width 23 height 23
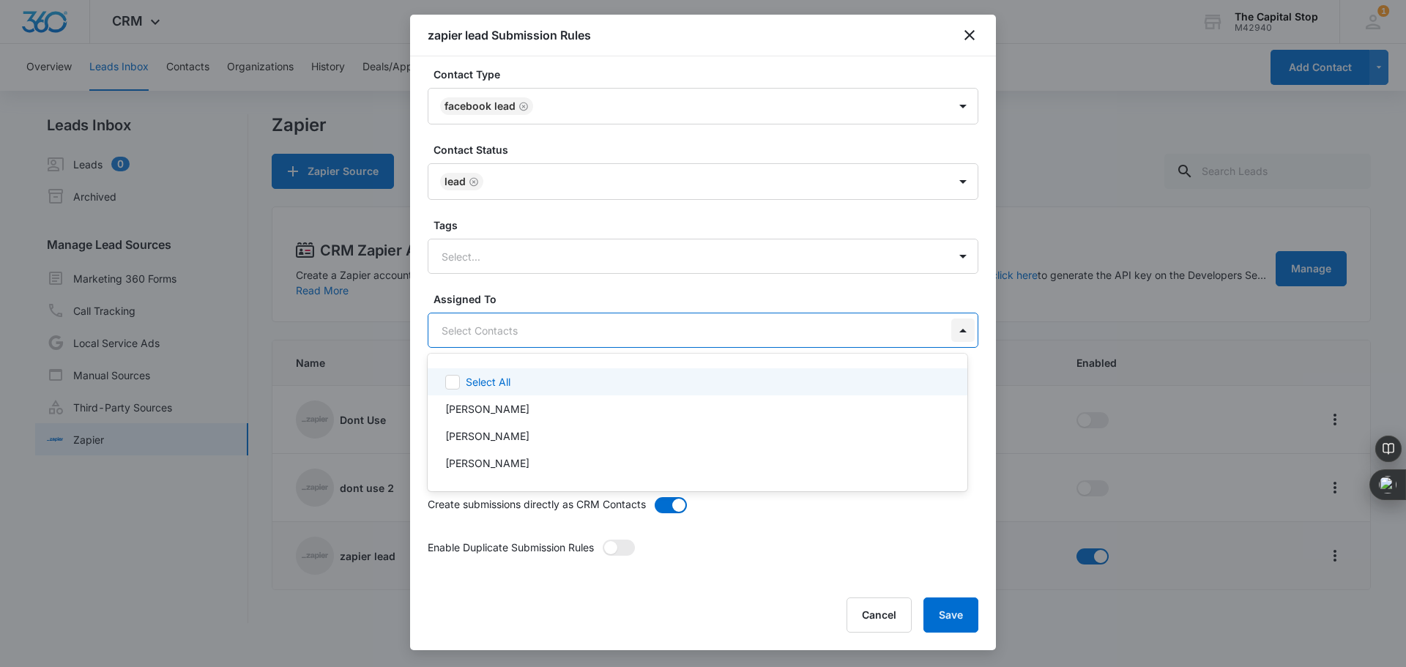
click at [953, 333] on body "CRM Apps Reputation Websites Forms CRM Email Social Payments POS Content Ads In…" at bounding box center [703, 333] width 1406 height 667
click at [953, 333] on div at bounding box center [703, 333] width 1406 height 667
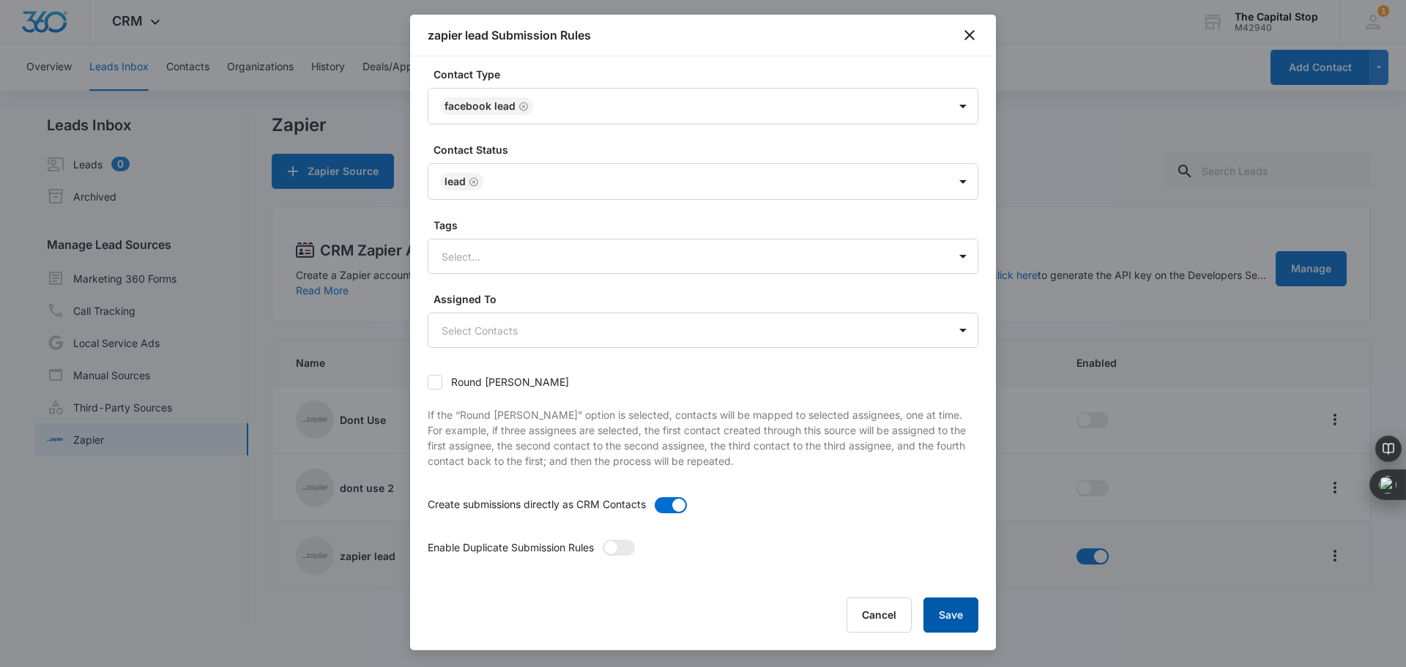
click at [961, 619] on button "Save" at bounding box center [950, 614] width 55 height 35
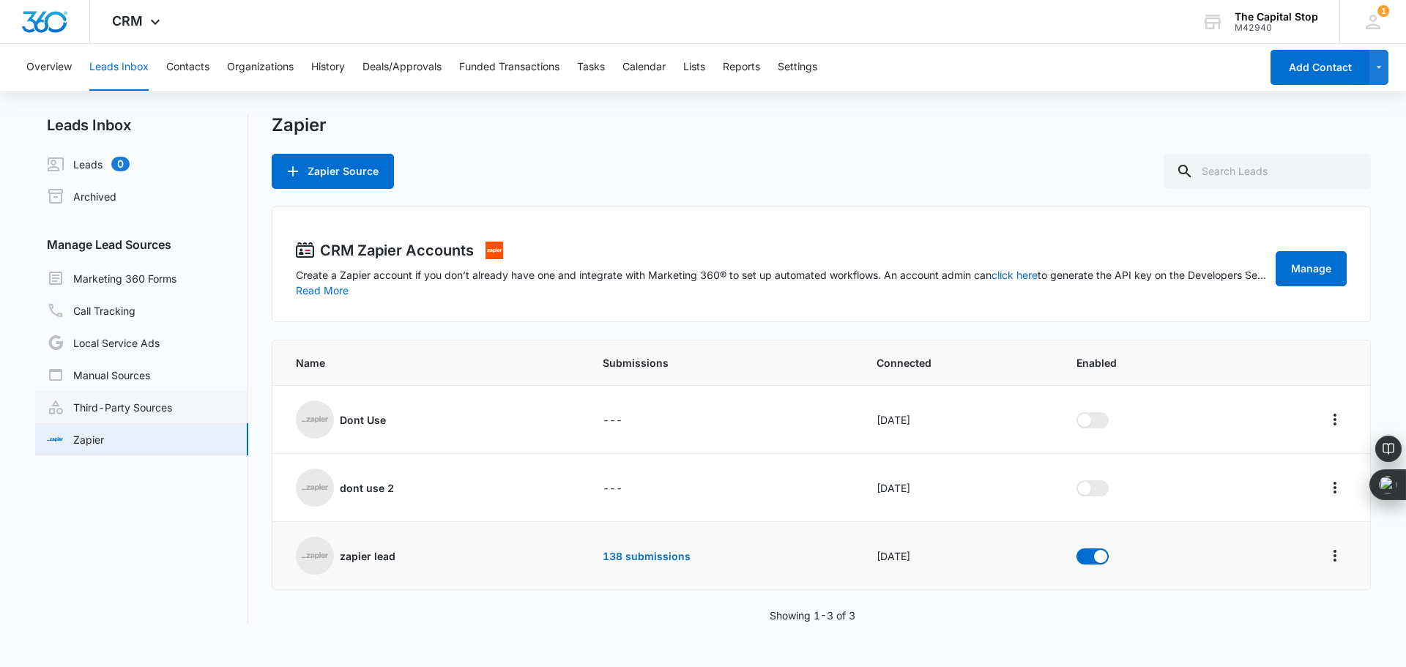
click at [107, 407] on link "Third-Party Sources" at bounding box center [109, 407] width 125 height 18
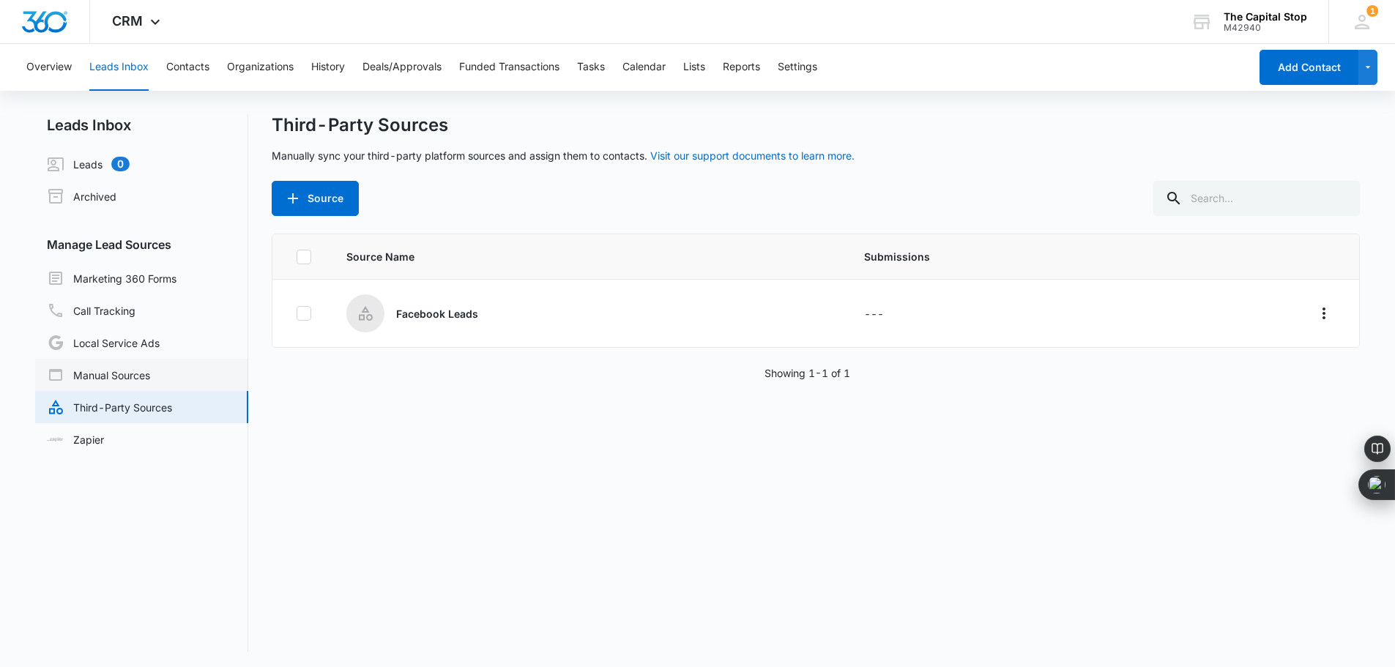
click at [111, 370] on link "Manual Sources" at bounding box center [98, 375] width 103 height 18
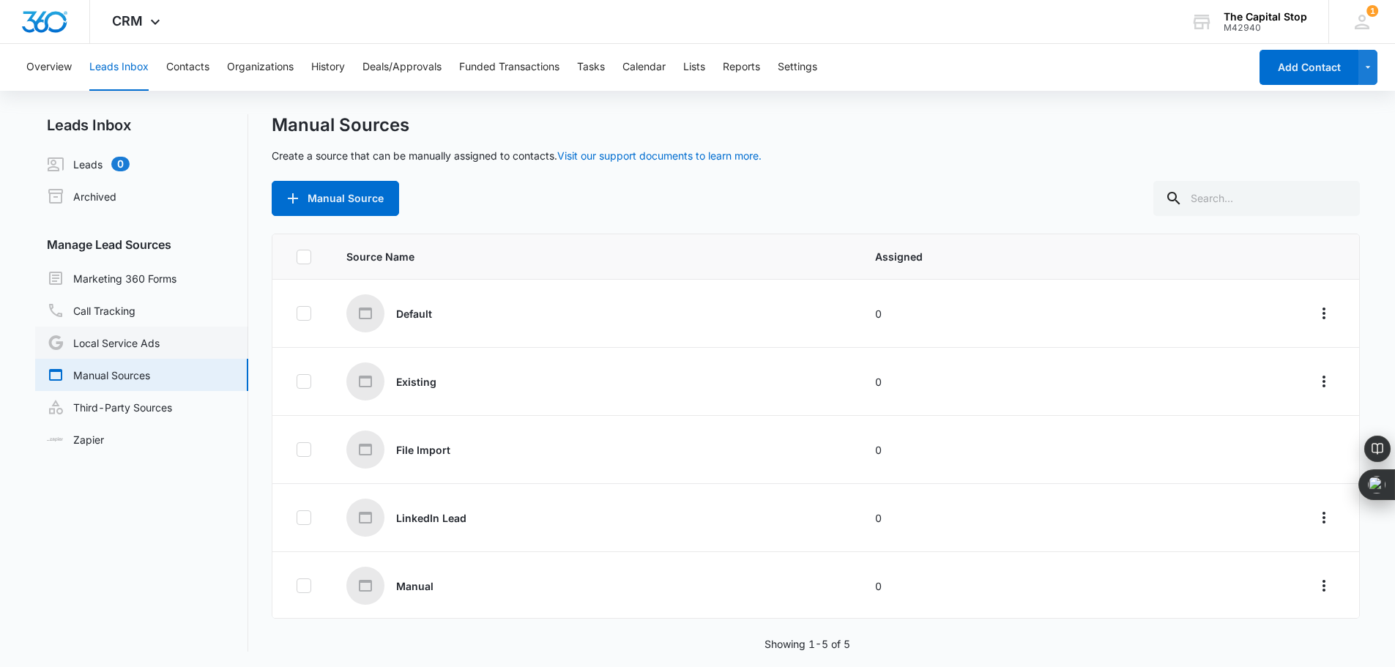
click at [146, 343] on link "Local Service Ads" at bounding box center [103, 343] width 113 height 18
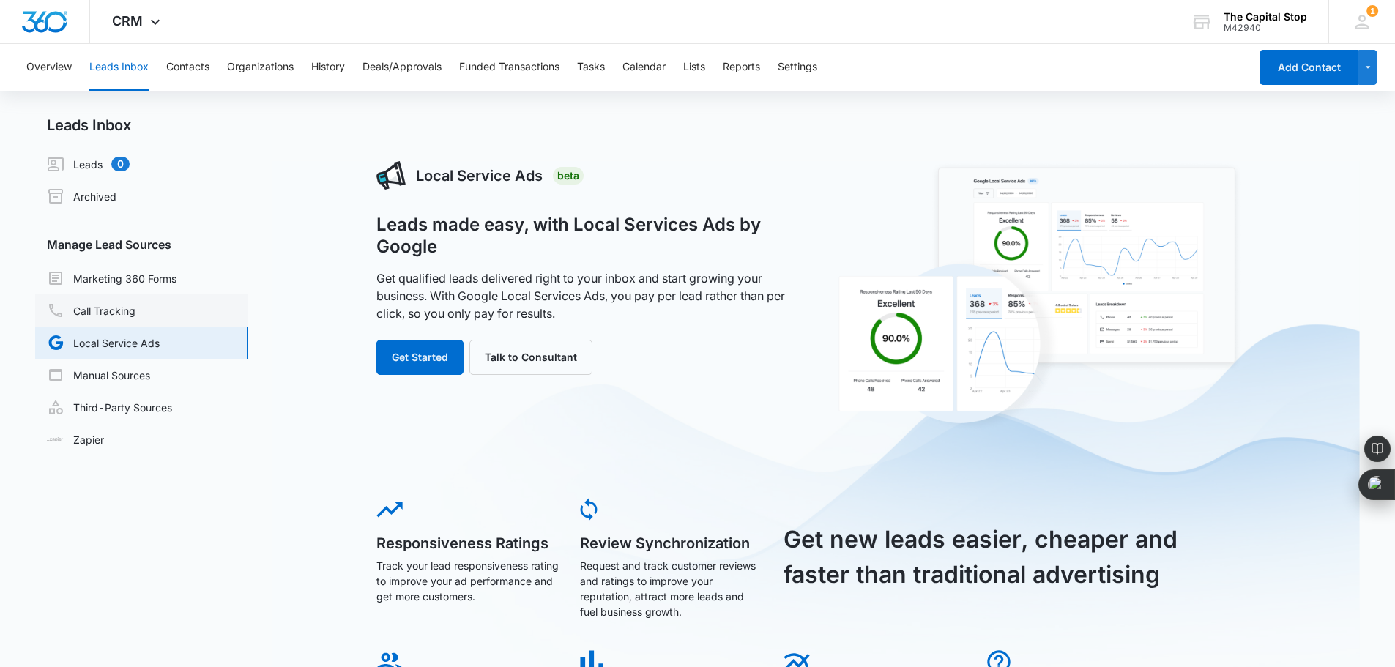
click at [105, 308] on link "Call Tracking" at bounding box center [91, 311] width 89 height 18
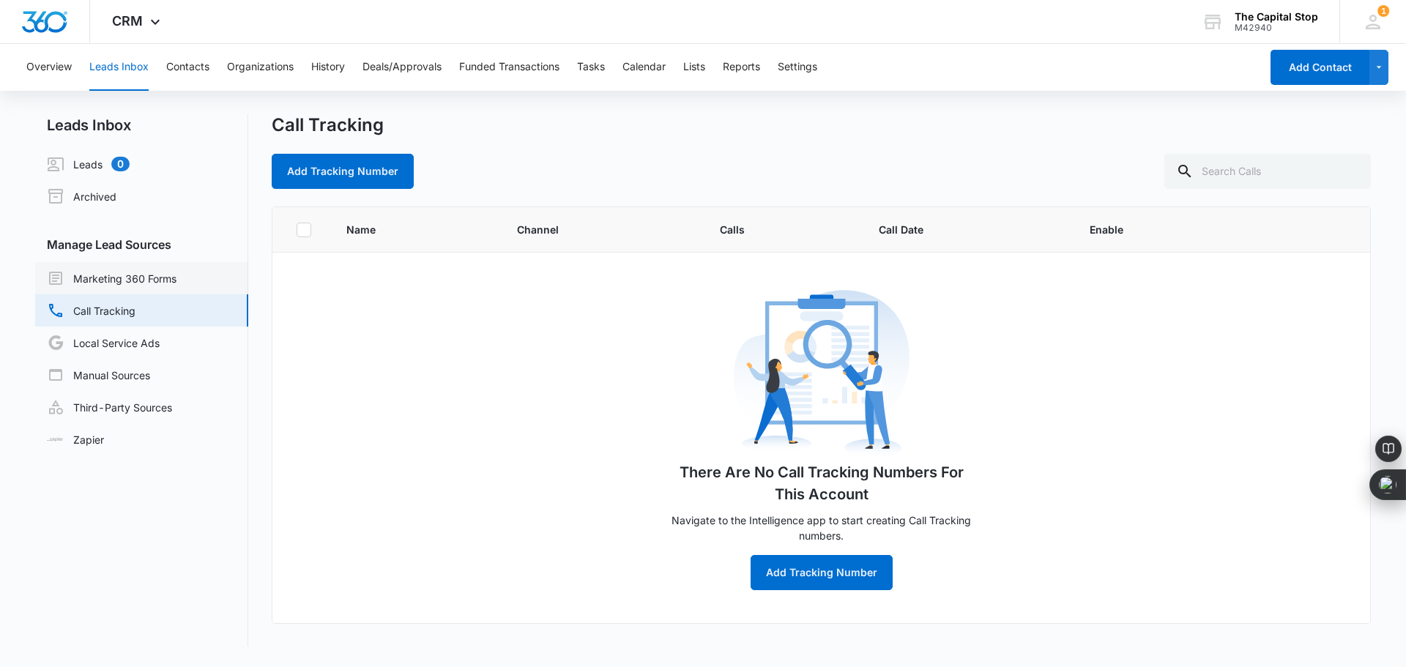
click at [109, 281] on link "Marketing 360 Forms" at bounding box center [112, 278] width 130 height 18
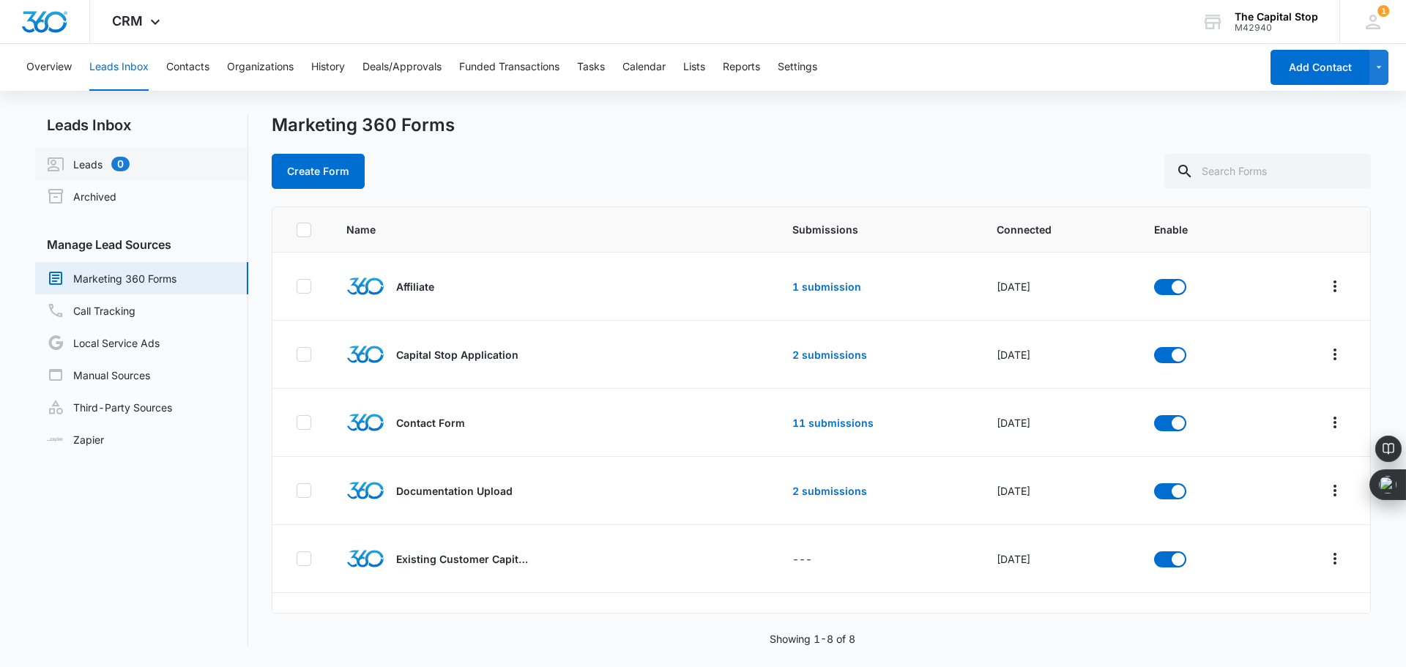
click at [84, 162] on link "Leads 0" at bounding box center [88, 164] width 83 height 18
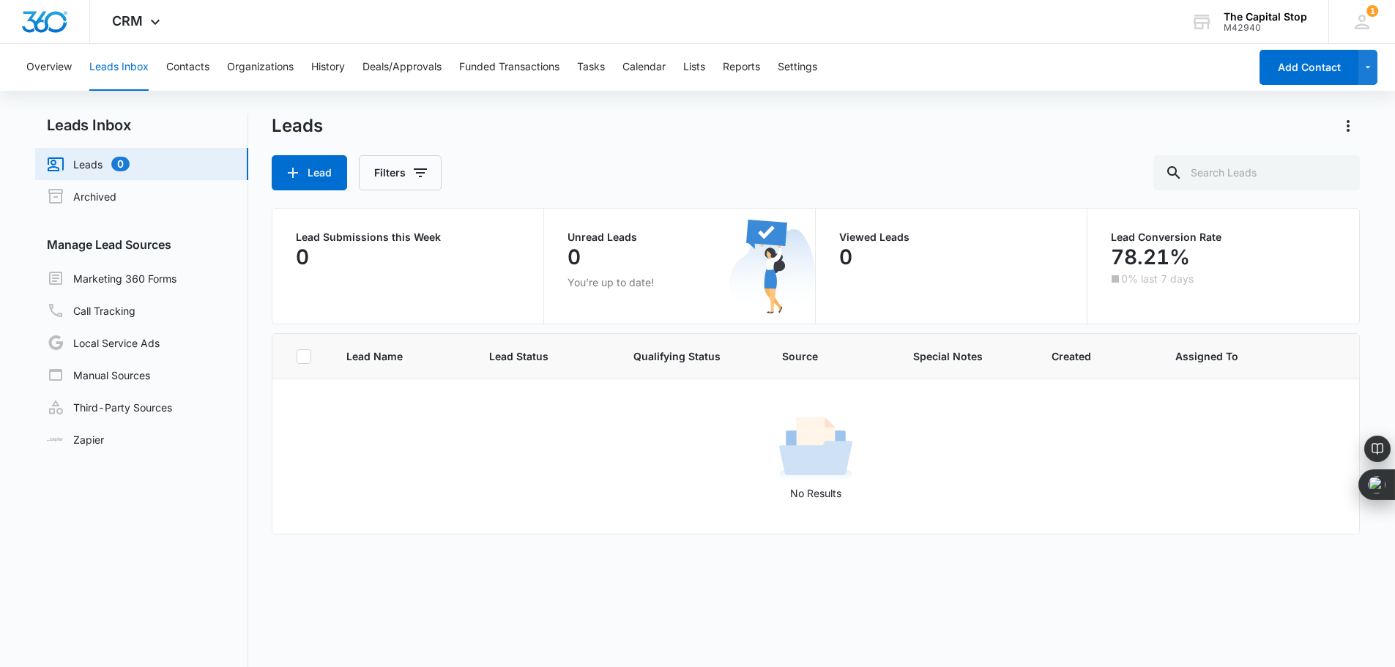
click at [126, 51] on button "Leads Inbox" at bounding box center [118, 67] width 59 height 47
click at [52, 60] on button "Overview" at bounding box center [48, 67] width 45 height 47
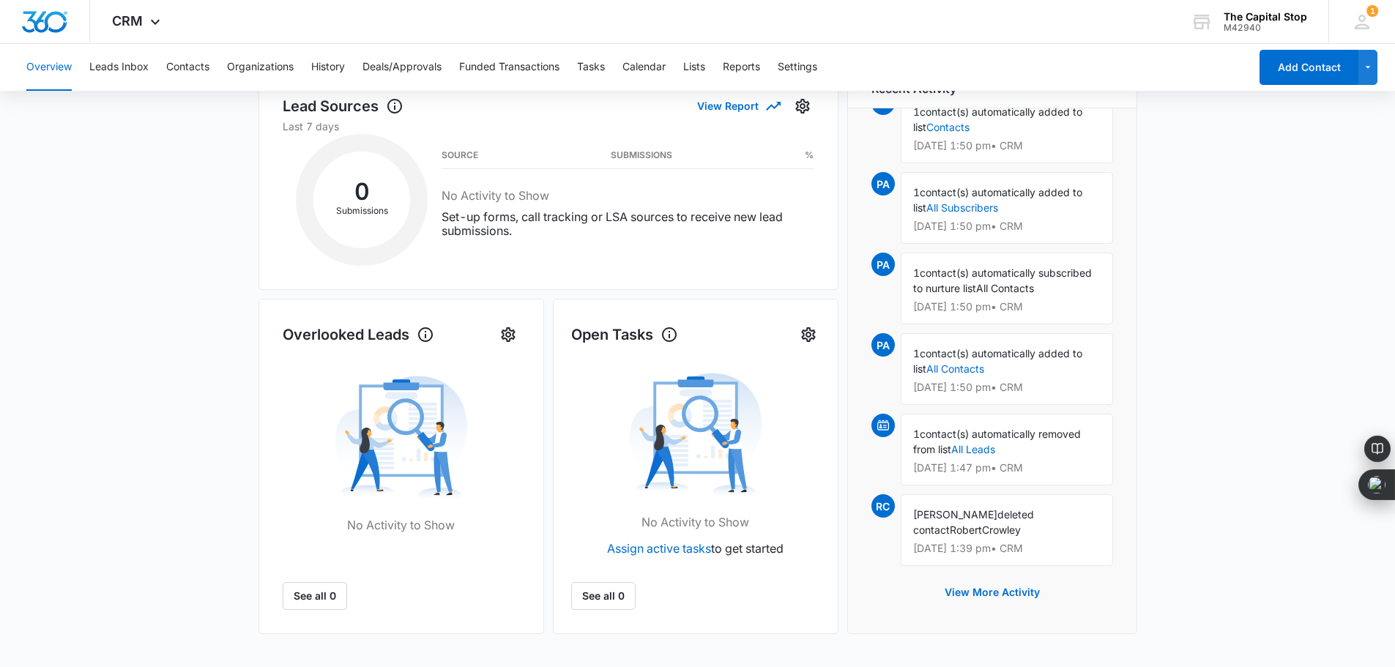
scroll to position [232, 0]
click at [987, 446] on link "All Leads" at bounding box center [973, 448] width 44 height 12
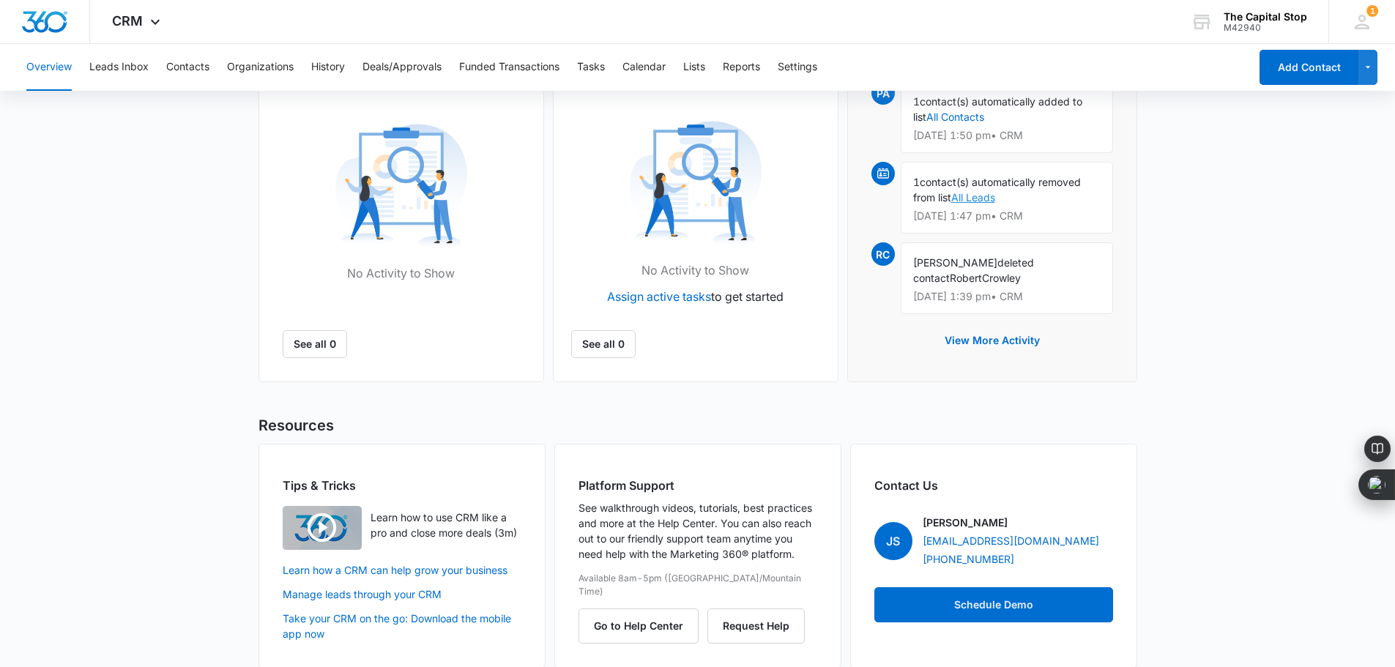
scroll to position [499, 0]
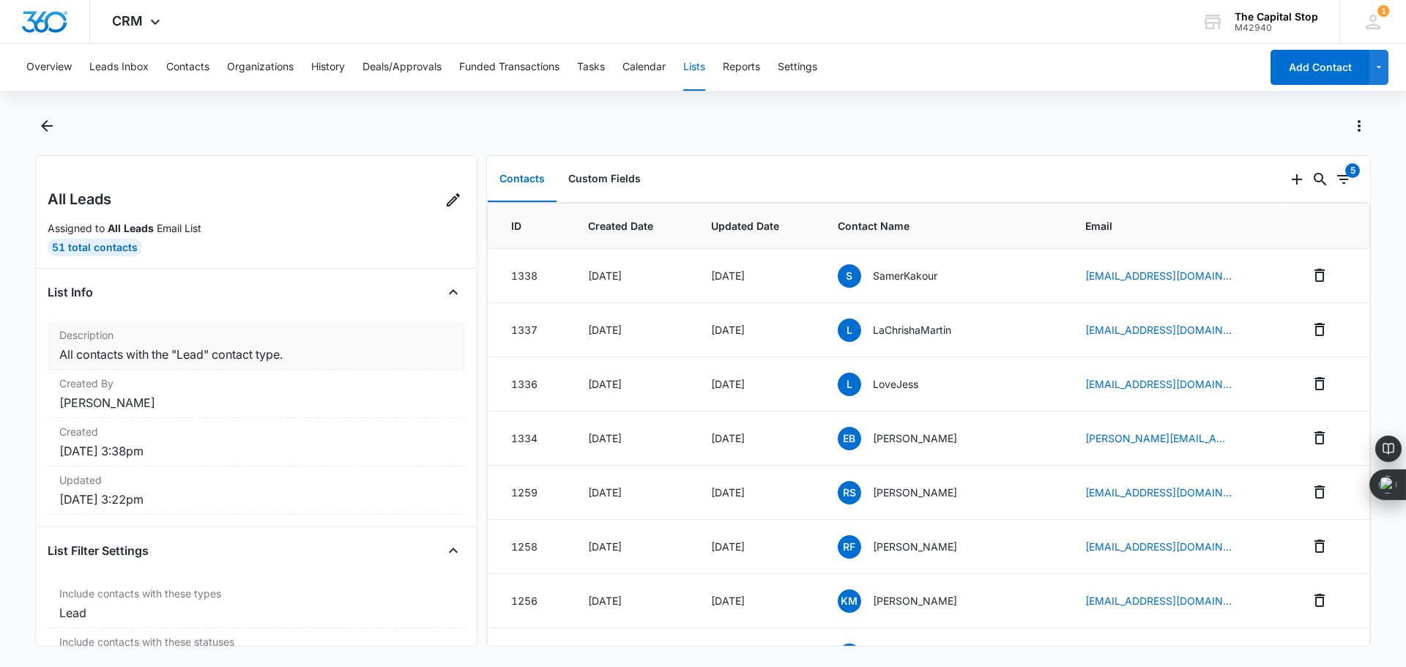
click at [135, 328] on dt "Description" at bounding box center [256, 334] width 394 height 15
click at [522, 182] on button "Contacts" at bounding box center [522, 179] width 69 height 45
click at [58, 127] on button "Back" at bounding box center [46, 125] width 23 height 23
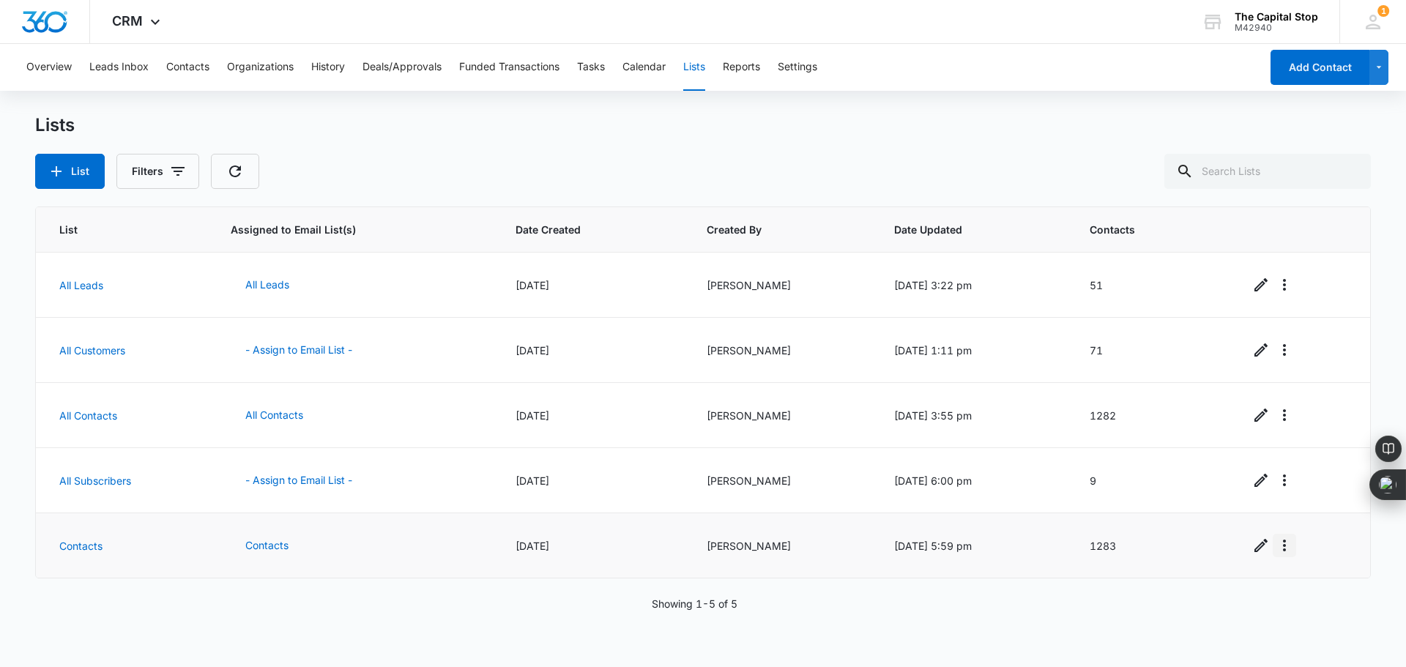
click at [1281, 547] on icon "Overflow Menu" at bounding box center [1284, 546] width 18 height 18
click at [1305, 584] on div "Refresh List" at bounding box center [1317, 586] width 64 height 10
click at [120, 57] on button "Leads Inbox" at bounding box center [118, 67] width 59 height 47
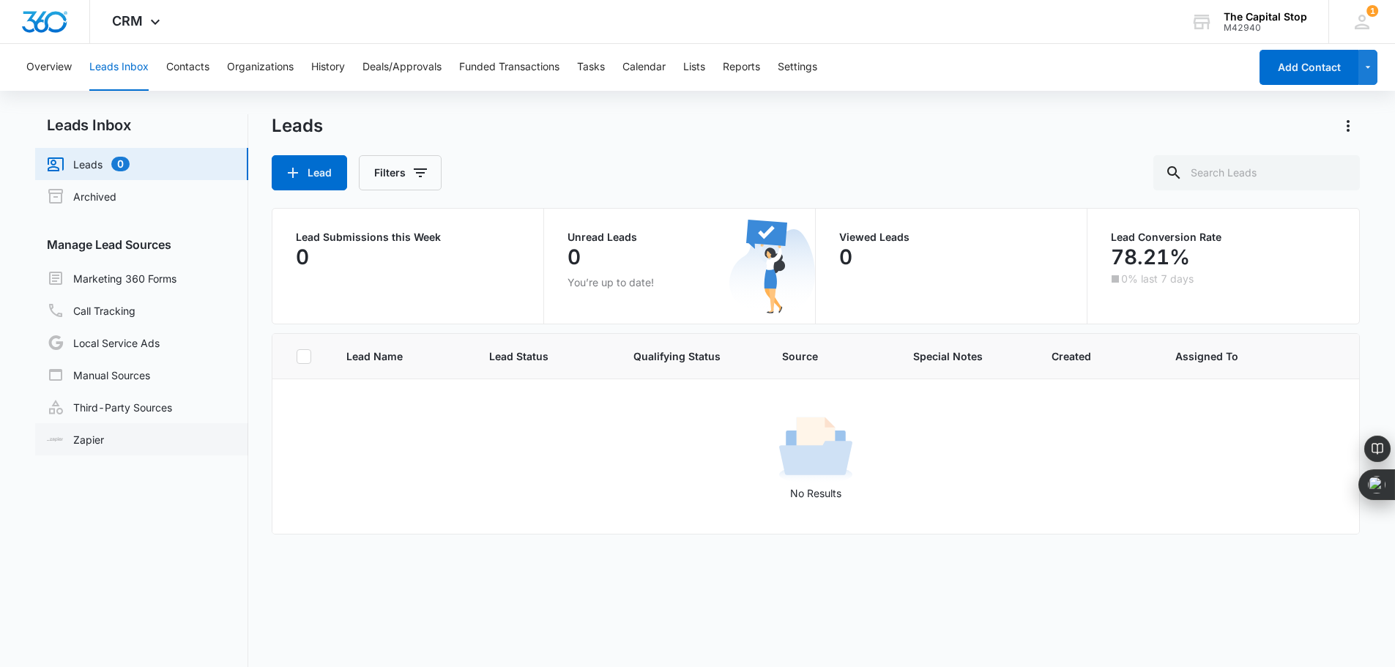
click at [81, 439] on link "Zapier" at bounding box center [75, 439] width 57 height 15
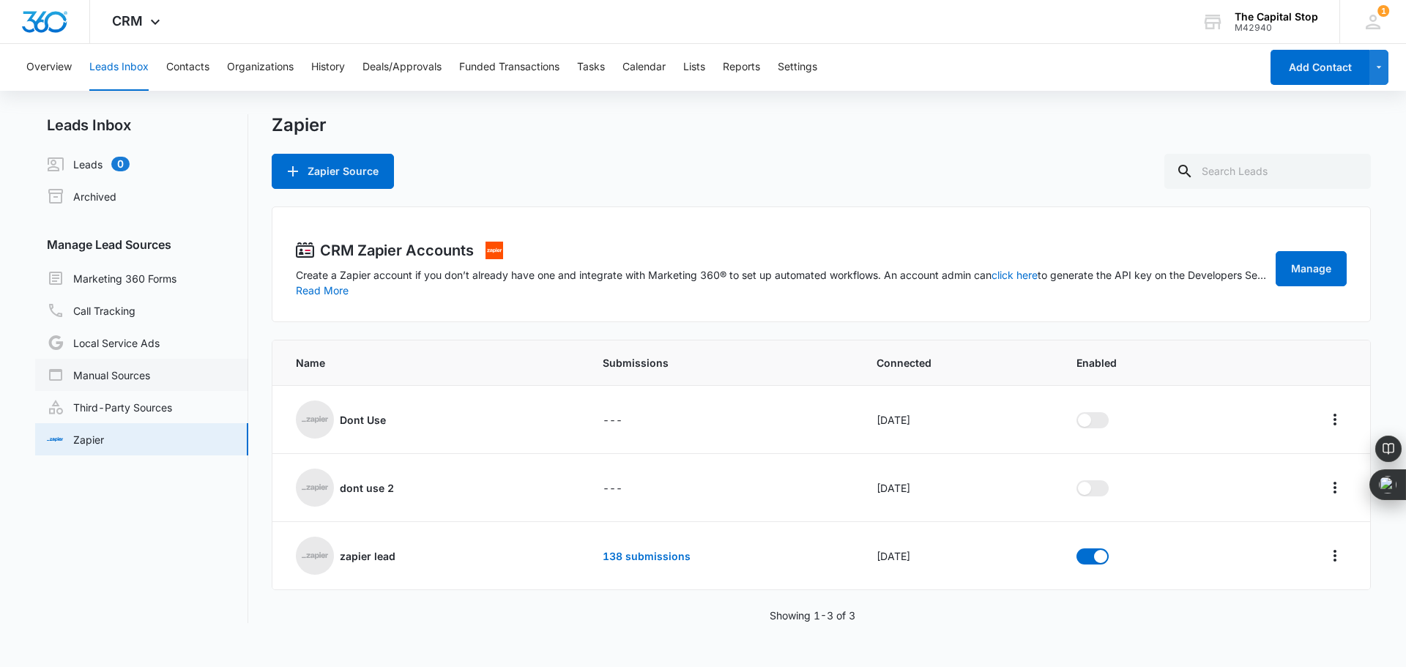
click at [107, 375] on link "Manual Sources" at bounding box center [98, 375] width 103 height 18
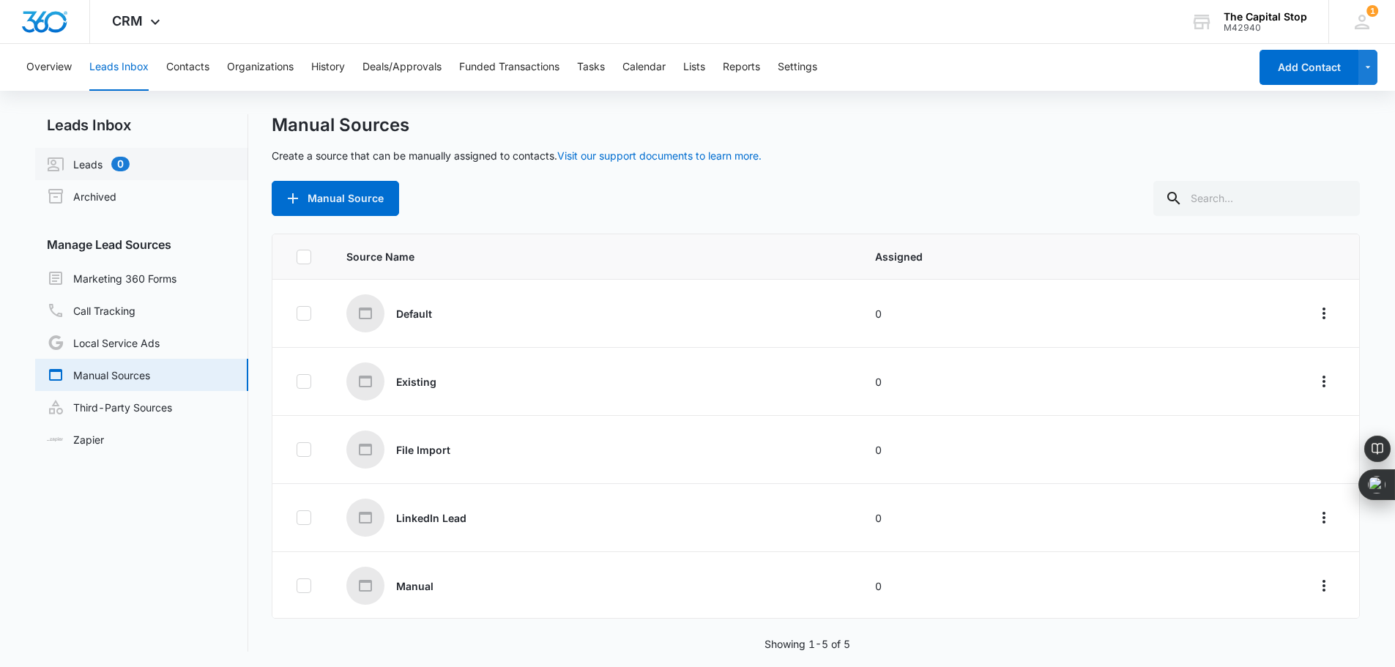
click at [86, 164] on link "Leads 0" at bounding box center [88, 164] width 83 height 18
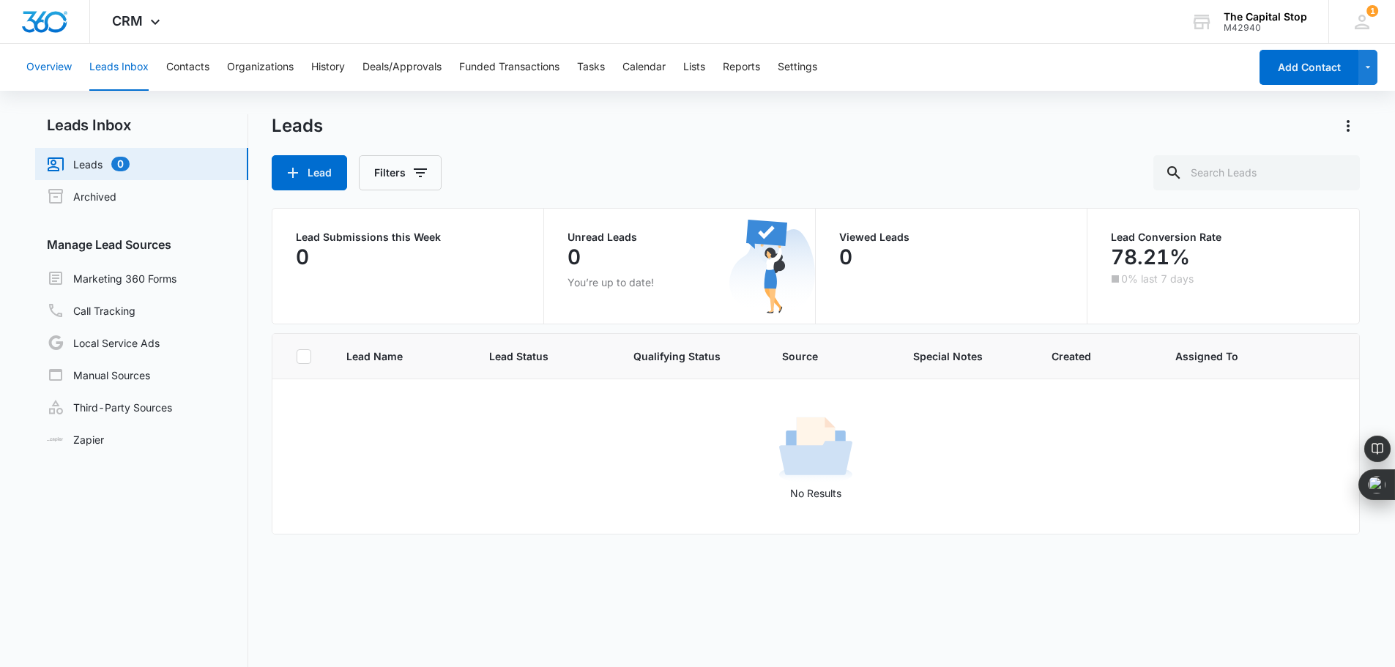
click at [58, 59] on button "Overview" at bounding box center [48, 67] width 45 height 47
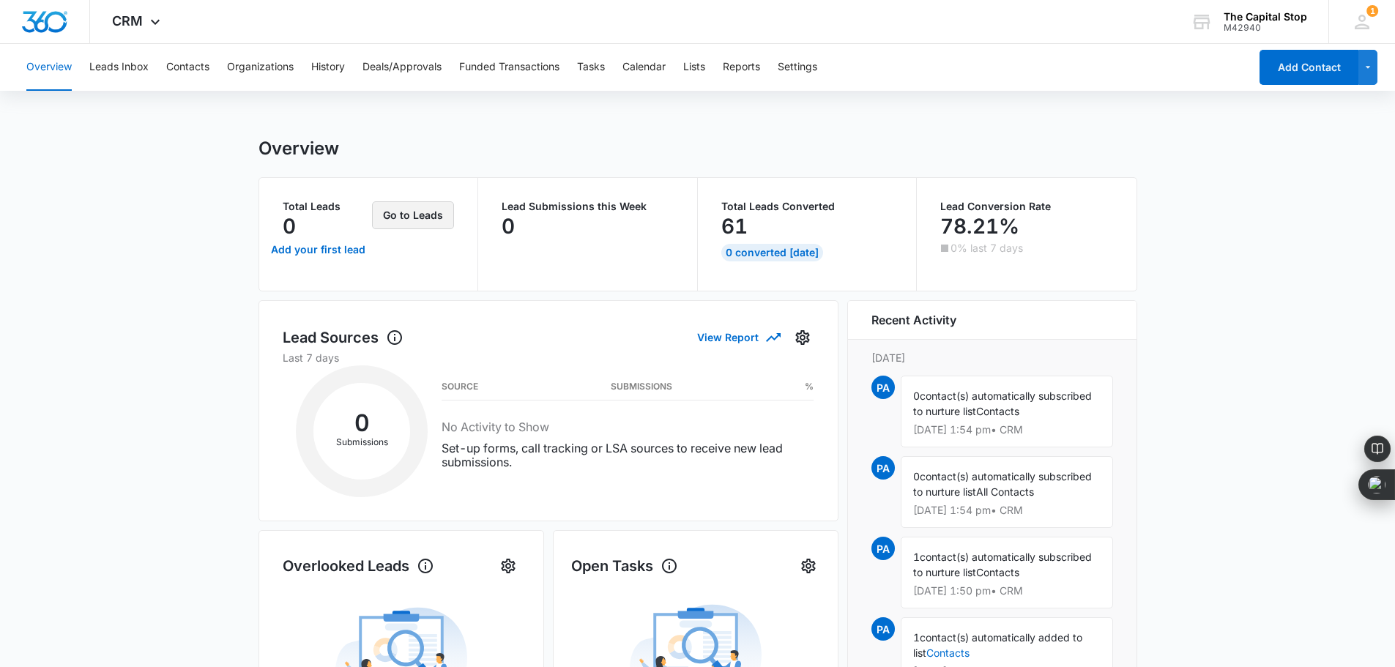
click at [420, 215] on button "Go to Leads" at bounding box center [413, 215] width 82 height 28
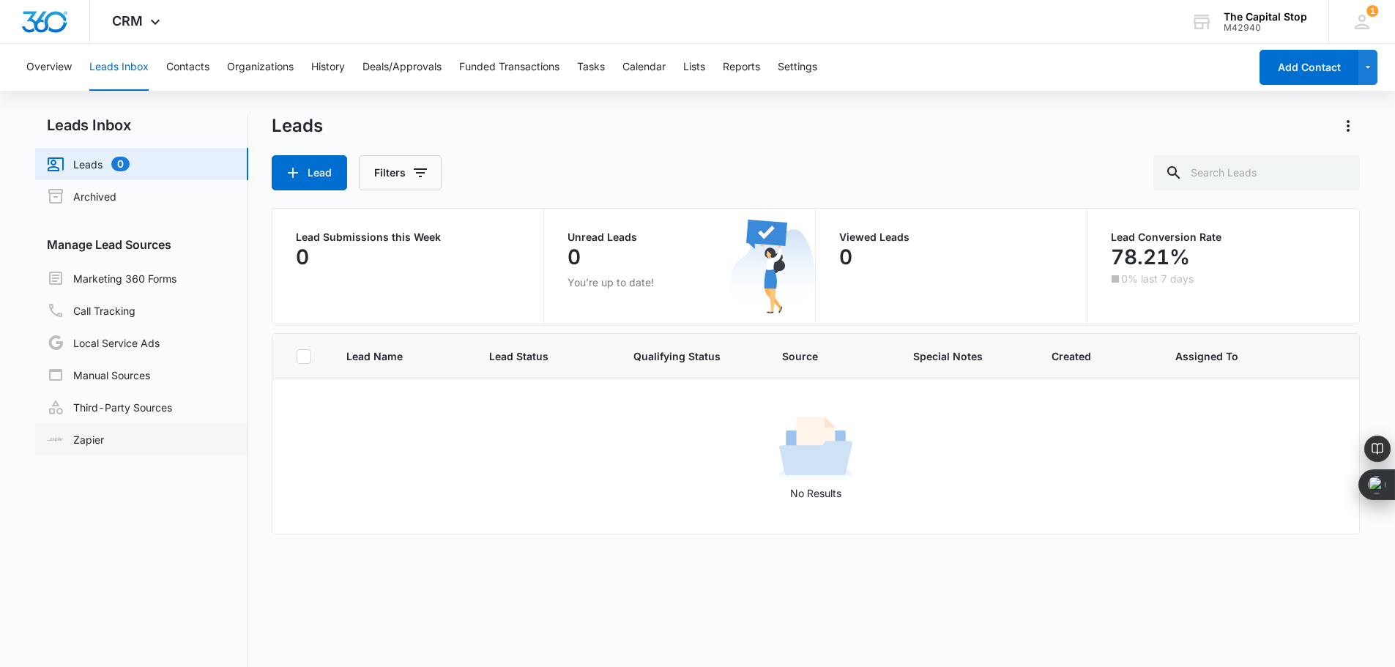
click at [77, 443] on link "Zapier" at bounding box center [75, 439] width 57 height 15
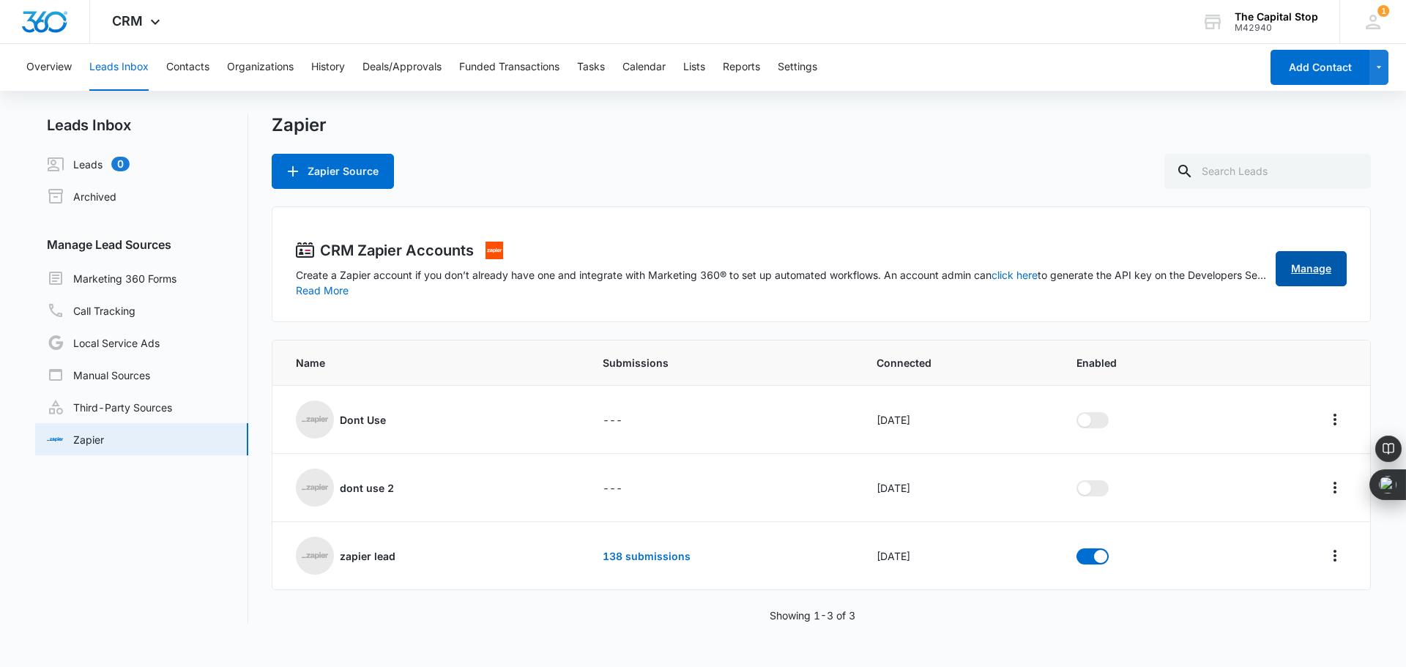
click at [1305, 264] on link "Manage" at bounding box center [1310, 268] width 71 height 35
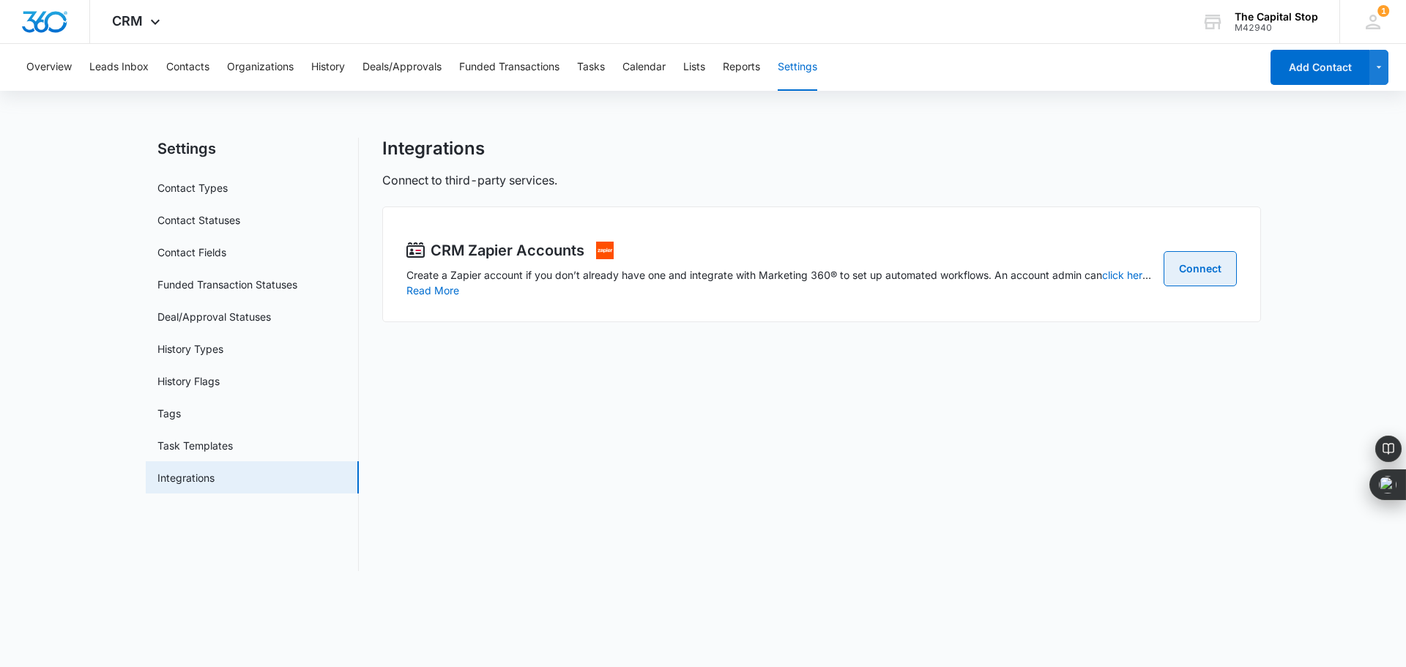
click at [1210, 269] on link "Connect" at bounding box center [1199, 268] width 73 height 35
